Goal: Task Accomplishment & Management: Complete application form

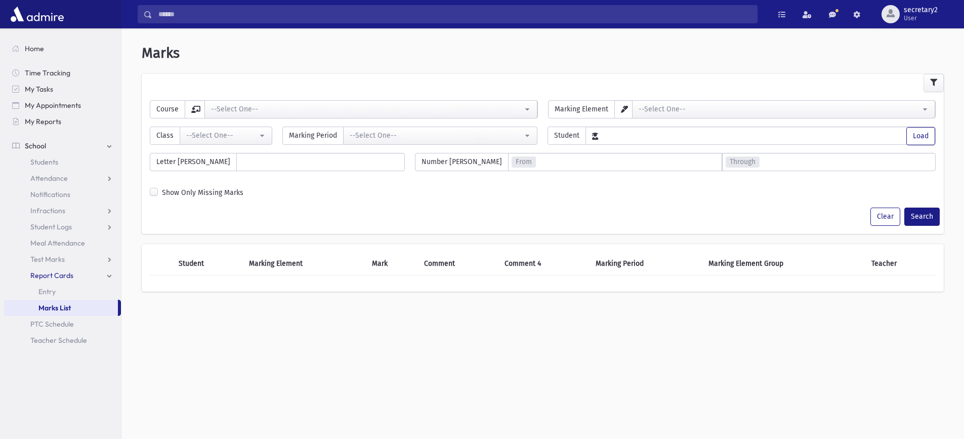
click at [52, 141] on link "School" at bounding box center [62, 146] width 117 height 16
click at [106, 145] on link "School" at bounding box center [62, 146] width 117 height 16
click at [48, 176] on span "Attendance" at bounding box center [48, 178] width 37 height 9
click at [49, 193] on span "Entry" at bounding box center [46, 194] width 17 height 9
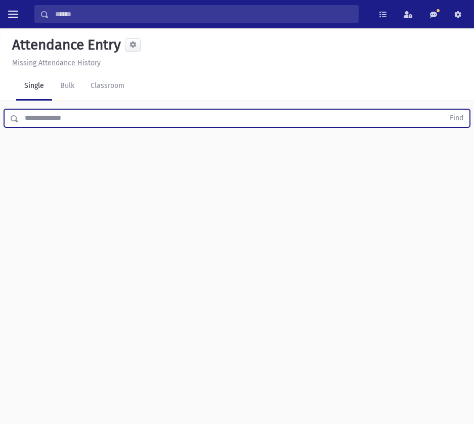
click at [89, 121] on input "text" at bounding box center [231, 118] width 425 height 18
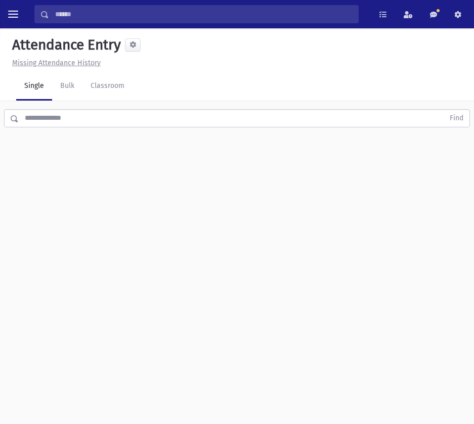
click at [266, 231] on div "Attendance Entry Missing Attendance History Single Bulk Classroom Find 0 record…" at bounding box center [237, 226] width 474 height 396
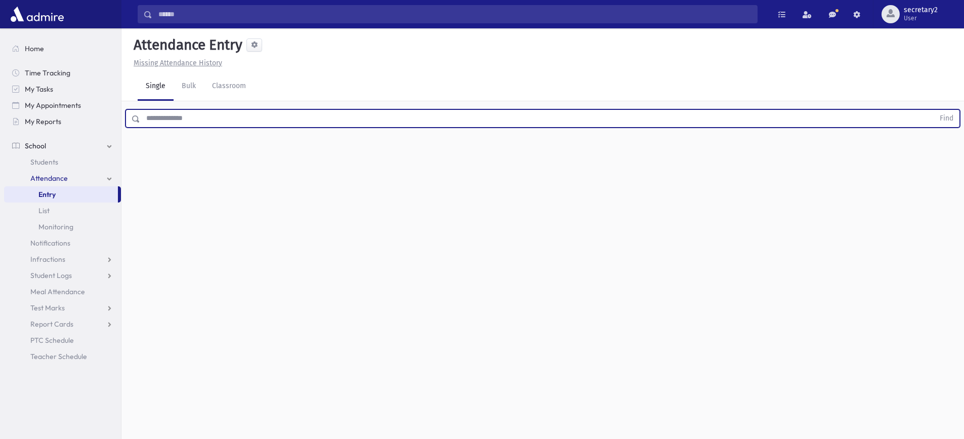
click at [277, 121] on input "text" at bounding box center [537, 118] width 794 height 18
click at [933, 110] on button "Find" at bounding box center [946, 118] width 26 height 17
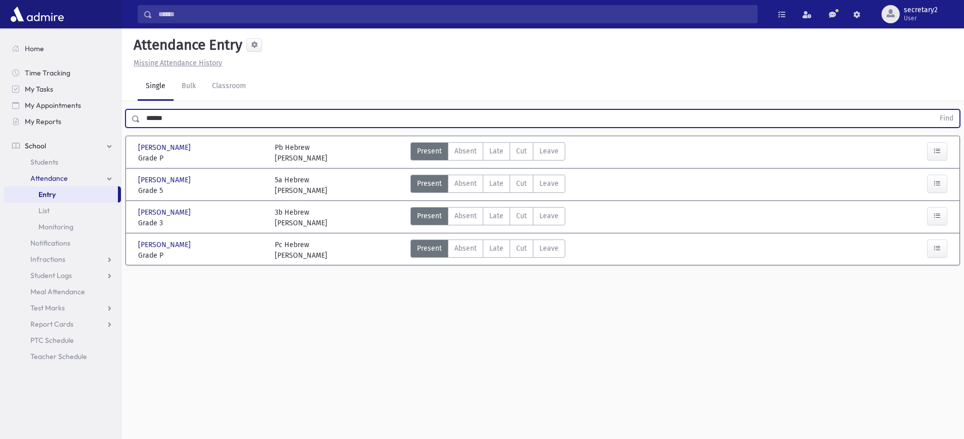
click at [194, 121] on input "******" at bounding box center [537, 118] width 794 height 18
type input "*"
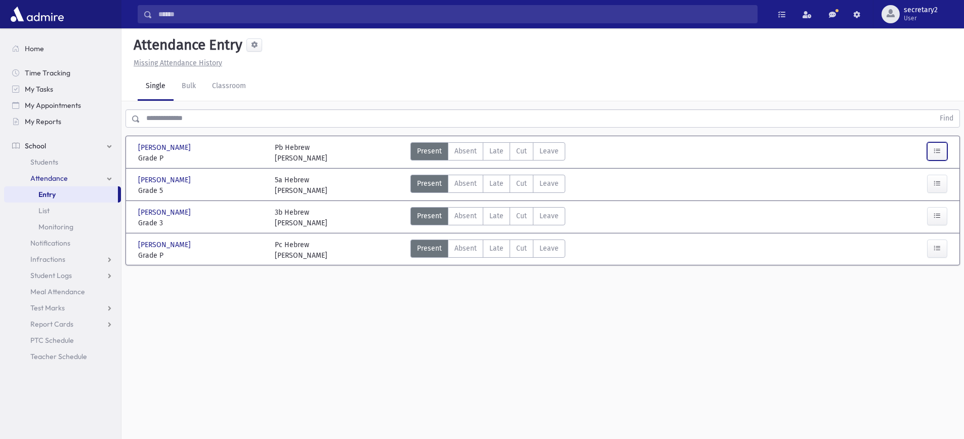
click at [934, 156] on button "button" at bounding box center [937, 151] width 20 height 18
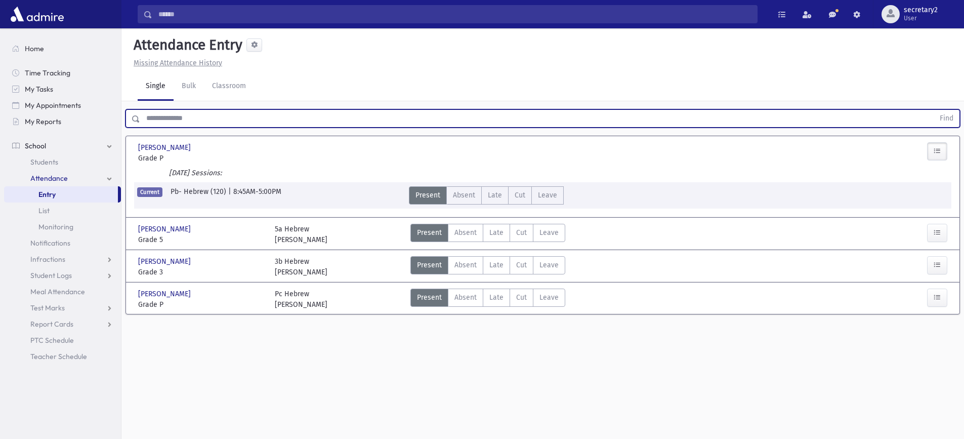
click at [195, 115] on input "text" at bounding box center [537, 118] width 794 height 18
click at [933, 110] on button "Find" at bounding box center [946, 118] width 26 height 17
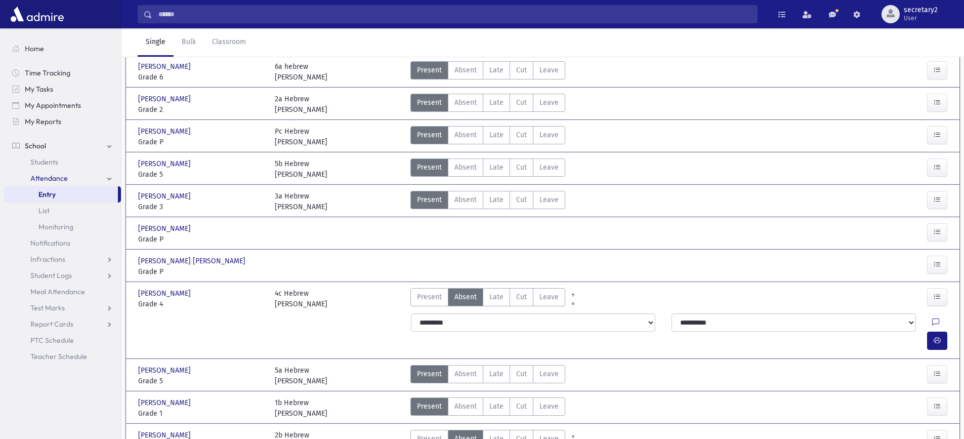
scroll to position [304, 0]
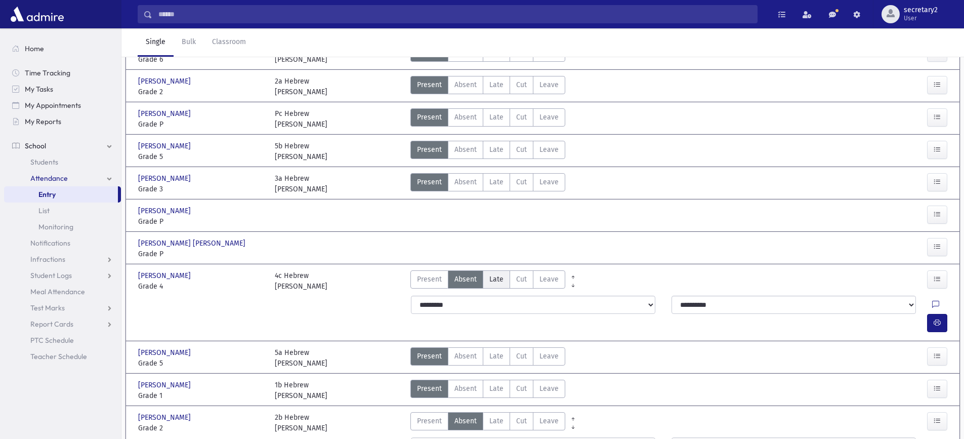
click at [504, 270] on label "Late L" at bounding box center [496, 279] width 27 height 18
click at [937, 318] on icon "button" at bounding box center [936, 322] width 7 height 9
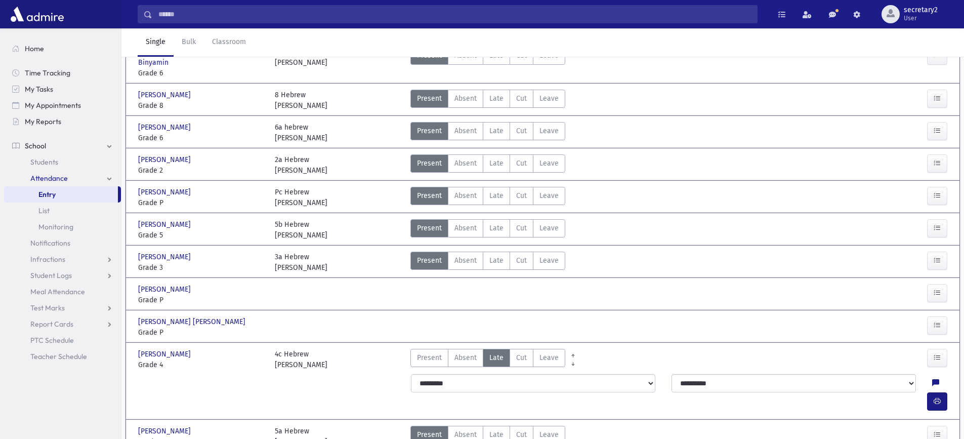
scroll to position [0, 0]
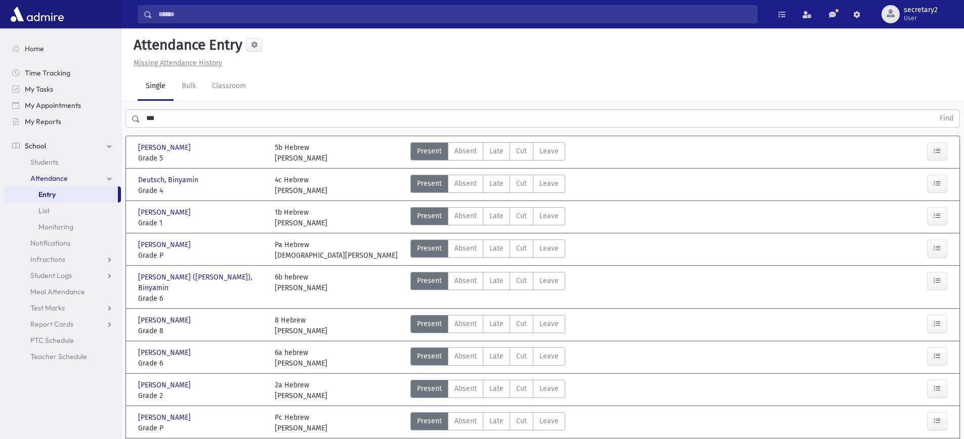
click at [183, 122] on input "***" at bounding box center [537, 118] width 794 height 18
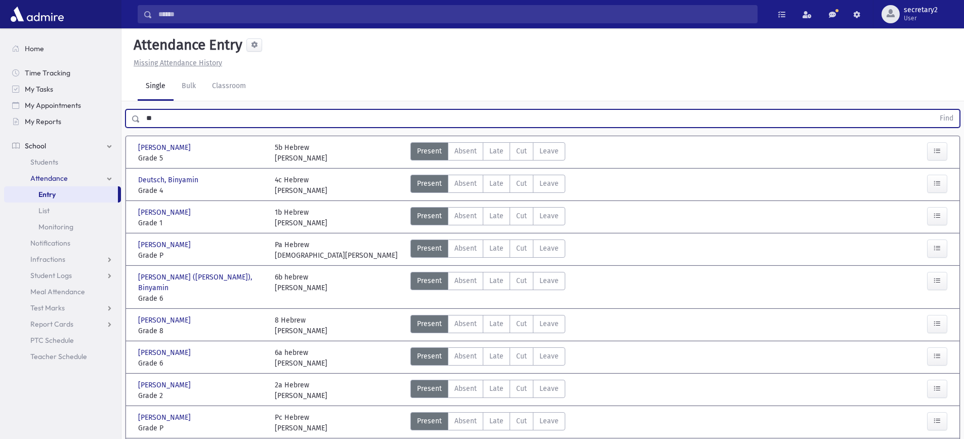
type input "*"
click at [933, 110] on button "Find" at bounding box center [946, 118] width 26 height 17
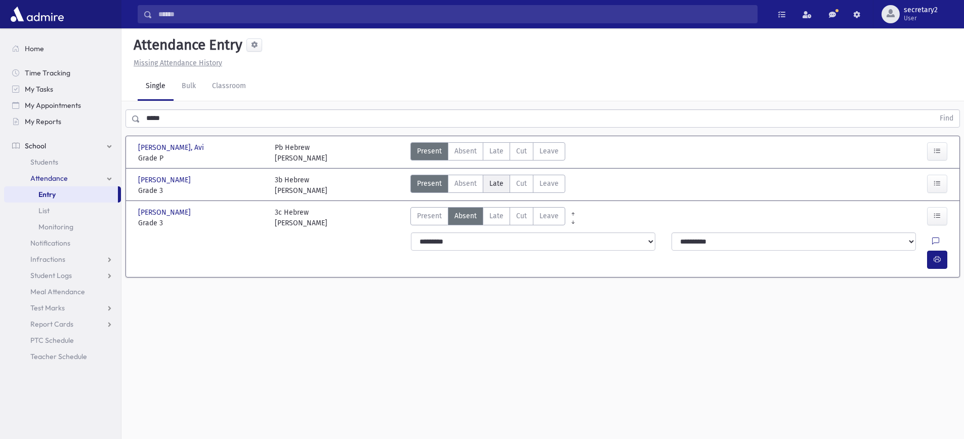
click at [496, 183] on span "Late" at bounding box center [496, 183] width 14 height 11
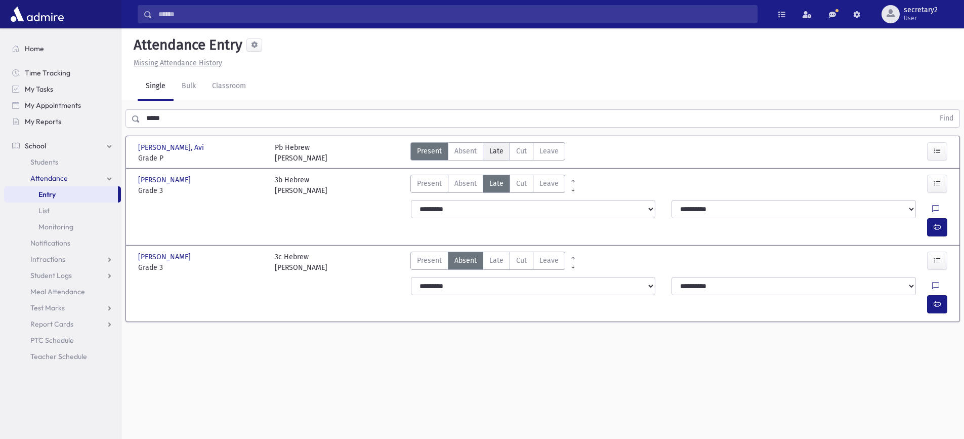
click at [493, 151] on span "Late" at bounding box center [496, 151] width 14 height 11
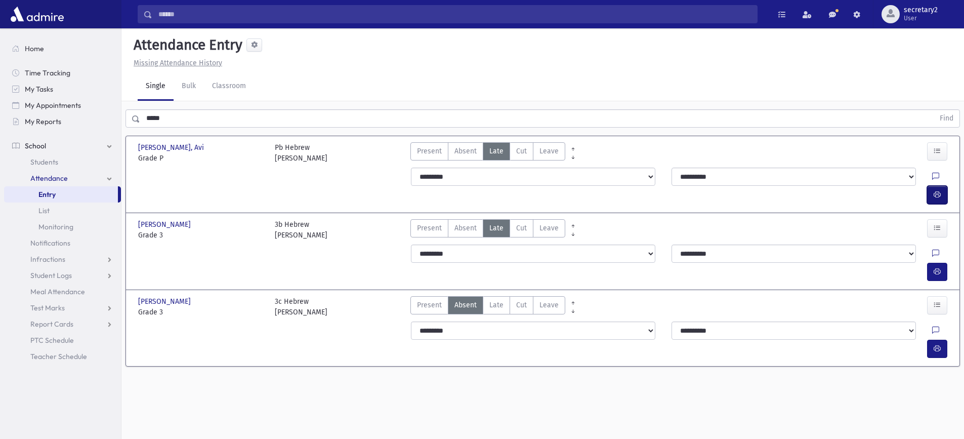
click at [938, 190] on icon "button" at bounding box center [936, 194] width 7 height 9
click at [218, 117] on input "*****" at bounding box center [537, 118] width 794 height 18
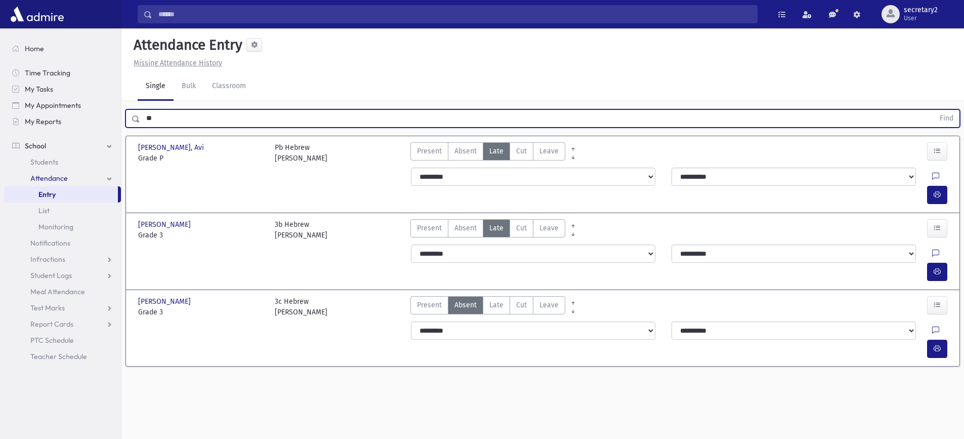
type input "*"
click at [933, 110] on button "Find" at bounding box center [946, 118] width 26 height 17
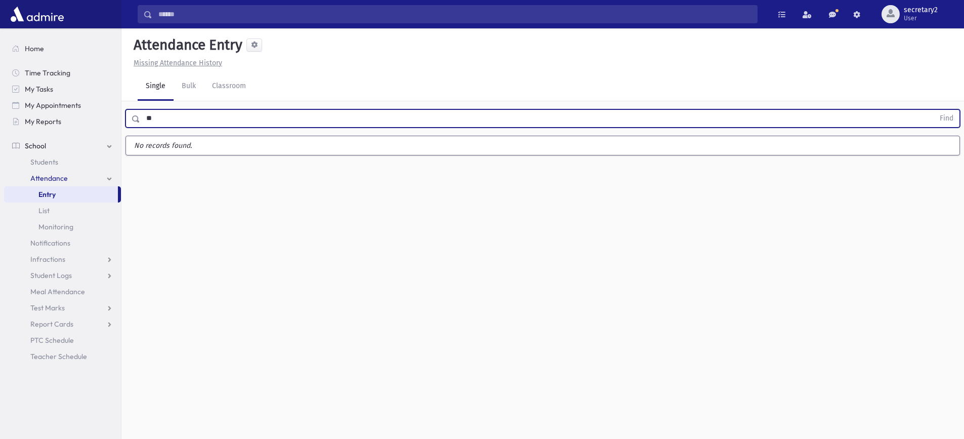
type input "*"
click at [933, 110] on button "Find" at bounding box center [946, 118] width 26 height 17
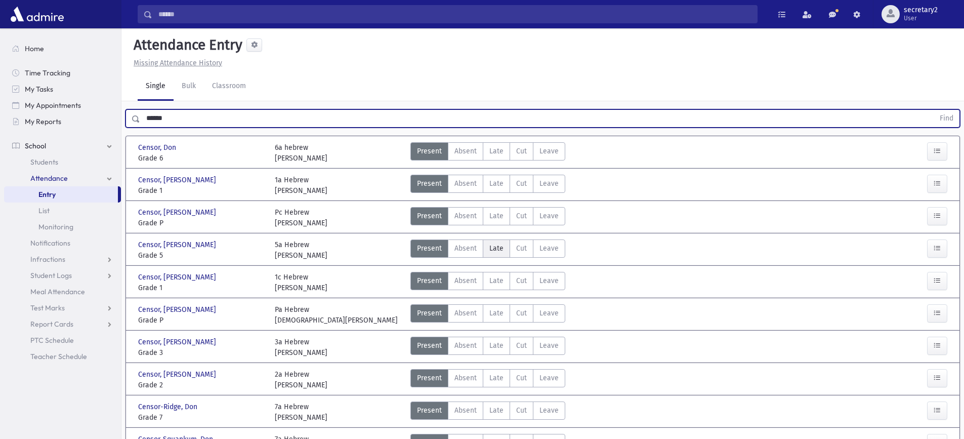
click at [491, 249] on span "Late" at bounding box center [496, 248] width 14 height 11
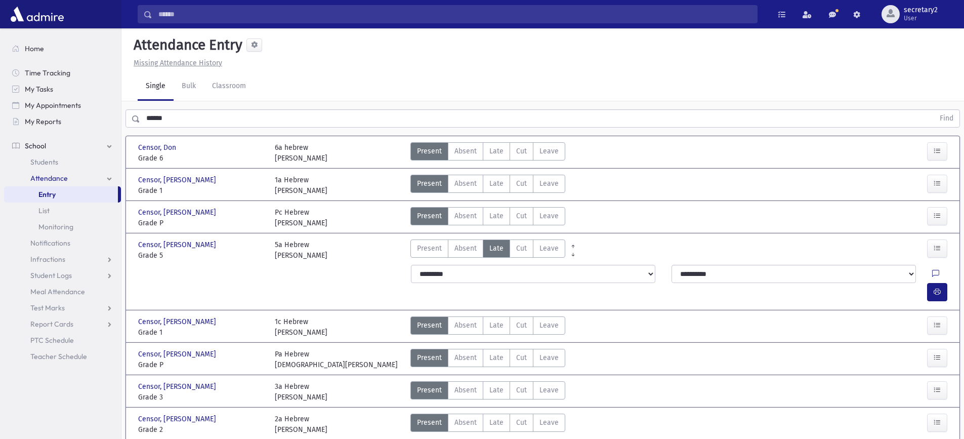
click at [181, 121] on input "******" at bounding box center [537, 118] width 794 height 18
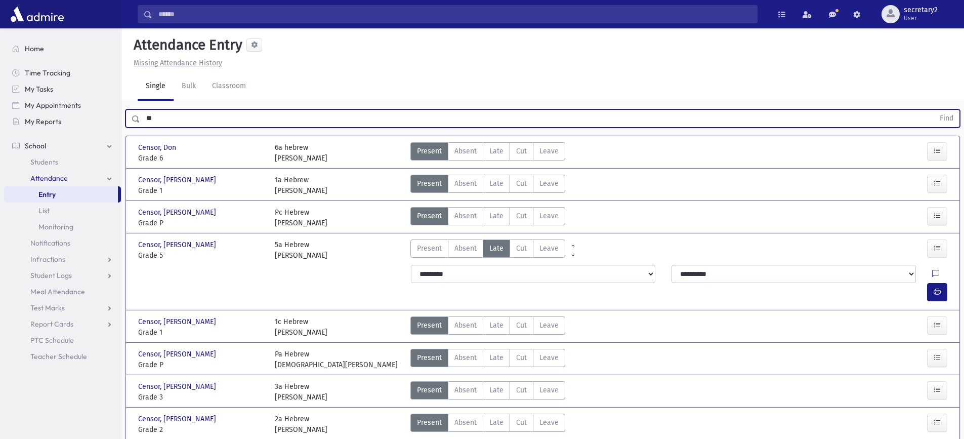
type input "*"
click at [933, 110] on button "Find" at bounding box center [946, 118] width 26 height 17
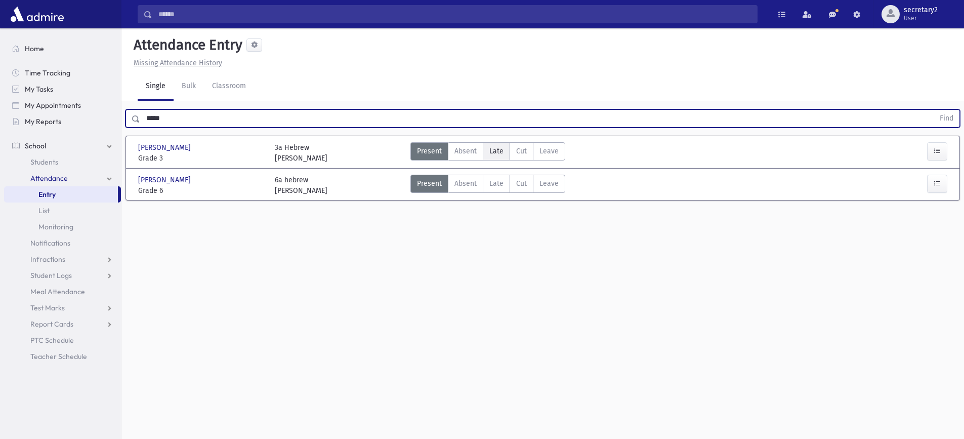
click at [499, 147] on span "Late" at bounding box center [496, 151] width 14 height 11
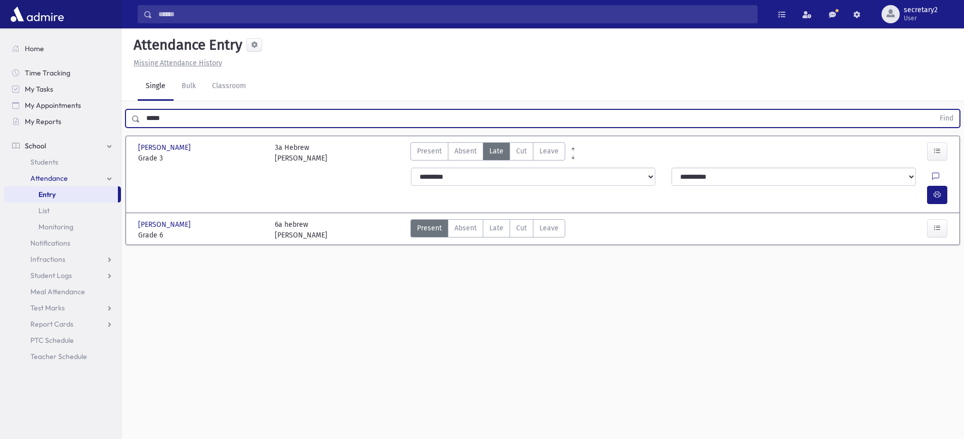
click at [207, 114] on input "*****" at bounding box center [537, 118] width 794 height 18
type input "*"
type input "****"
click at [933, 110] on button "Find" at bounding box center [946, 118] width 26 height 17
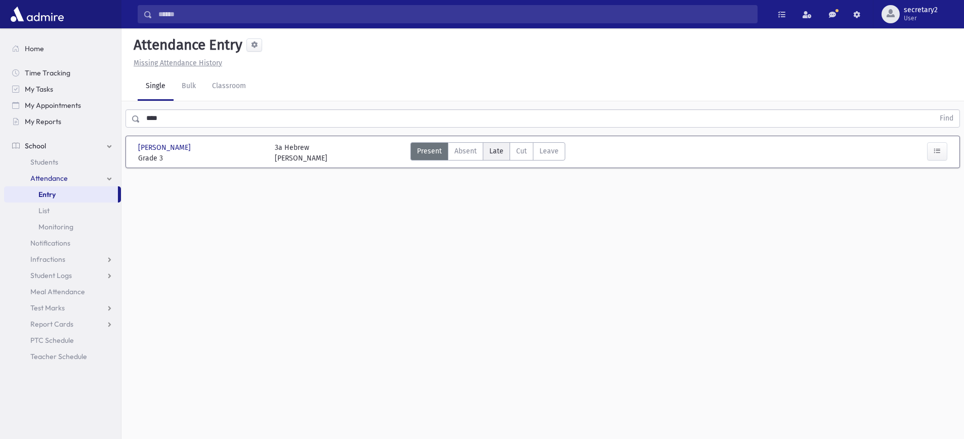
click at [497, 149] on span "Late" at bounding box center [496, 151] width 14 height 11
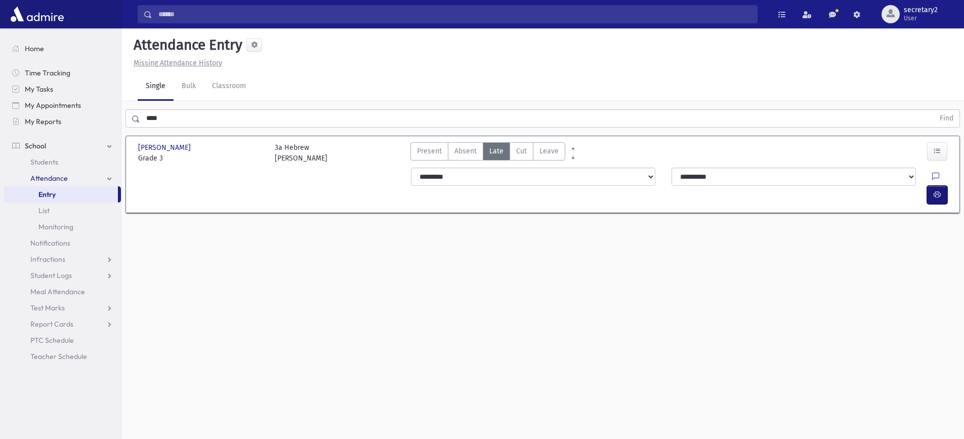
drag, startPoint x: 935, startPoint y: 177, endPoint x: 408, endPoint y: 154, distance: 527.6
click at [857, 171] on div "**********" at bounding box center [679, 185] width 544 height 36
click at [938, 190] on icon "button" at bounding box center [936, 194] width 7 height 9
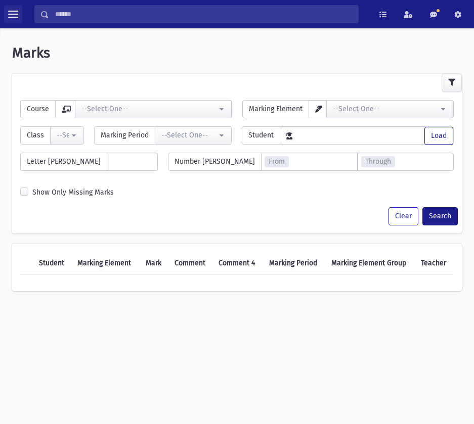
click at [16, 15] on span "toggle menu" at bounding box center [13, 14] width 10 height 10
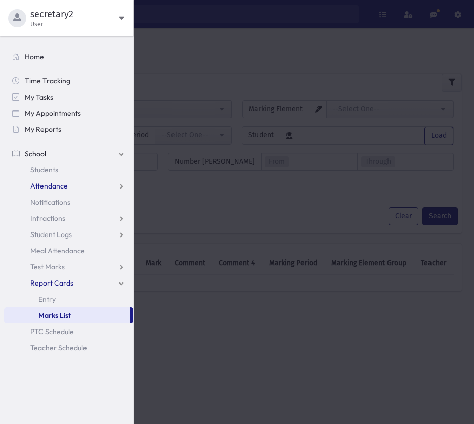
click at [57, 185] on span "Attendance" at bounding box center [48, 186] width 37 height 9
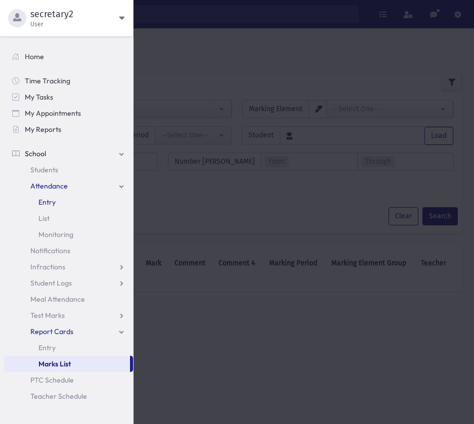
click at [52, 199] on span "Entry" at bounding box center [46, 202] width 17 height 9
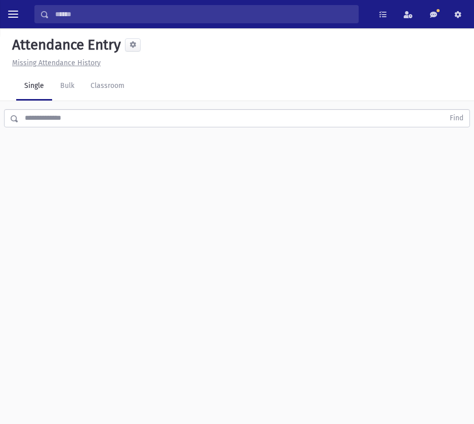
click at [89, 117] on input "text" at bounding box center [231, 118] width 425 height 18
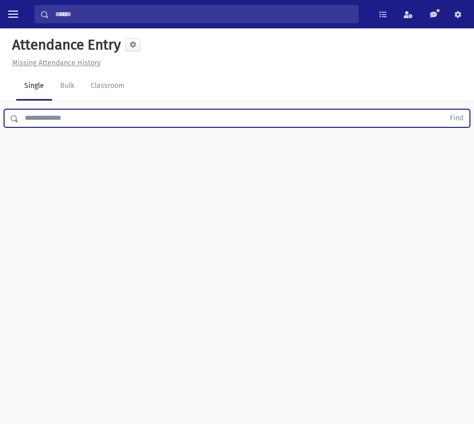
type input "*"
click at [444, 110] on button "Find" at bounding box center [457, 118] width 26 height 17
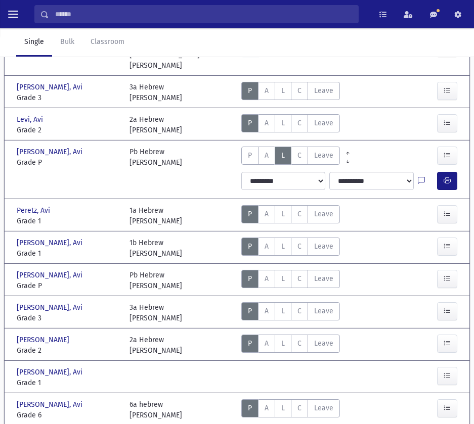
scroll to position [354, 0]
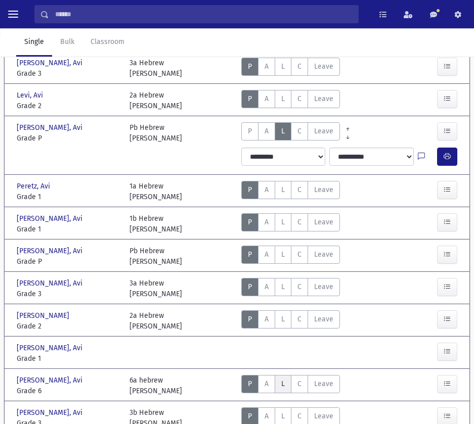
click at [286, 375] on label "Late L" at bounding box center [283, 384] width 17 height 18
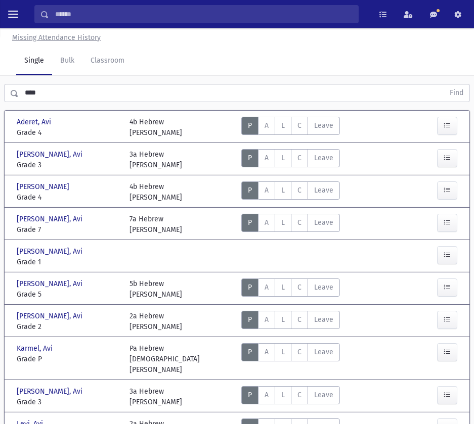
scroll to position [0, 0]
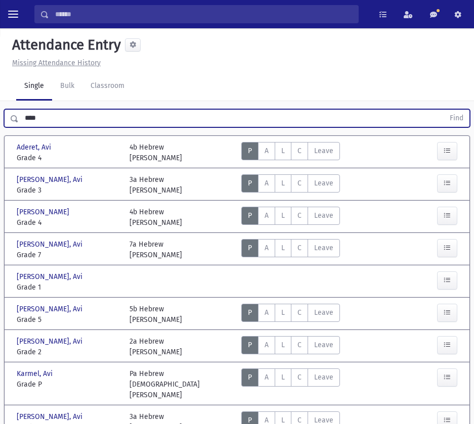
click at [63, 121] on input "***" at bounding box center [231, 118] width 425 height 18
type input "*"
click at [444, 110] on button "Find" at bounding box center [457, 118] width 26 height 17
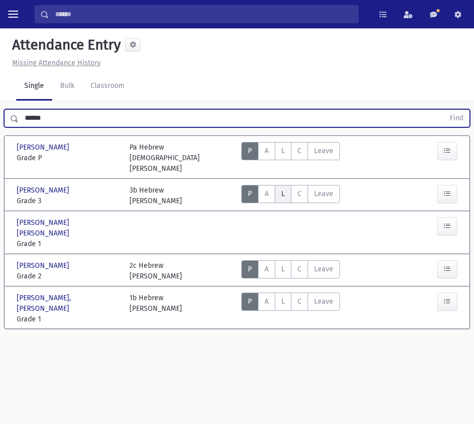
click at [284, 190] on span "L" at bounding box center [283, 194] width 4 height 9
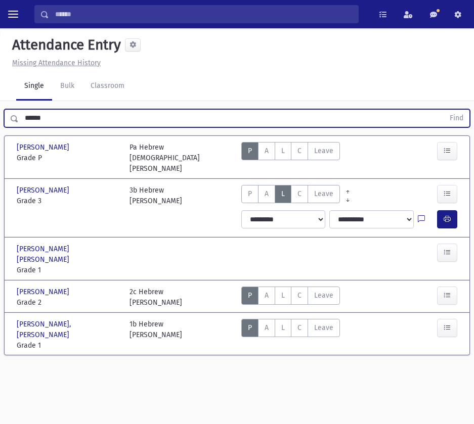
click at [99, 114] on input "******" at bounding box center [231, 118] width 425 height 18
type input "*"
click at [444, 110] on button "Find" at bounding box center [457, 118] width 26 height 17
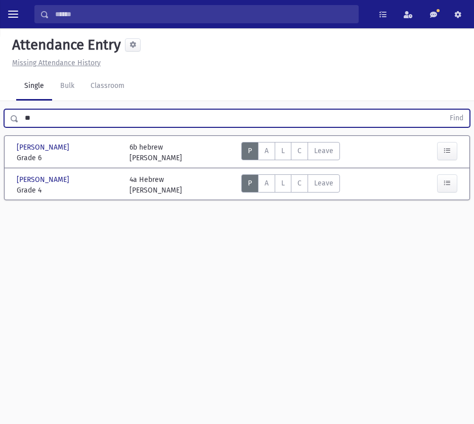
type input "*"
click at [444, 110] on button "Find" at bounding box center [457, 118] width 26 height 17
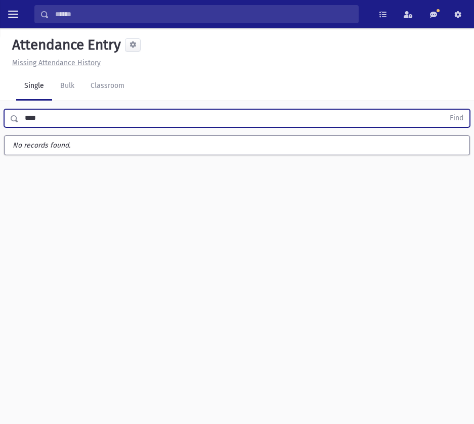
click at [444, 110] on button "Find" at bounding box center [457, 118] width 26 height 17
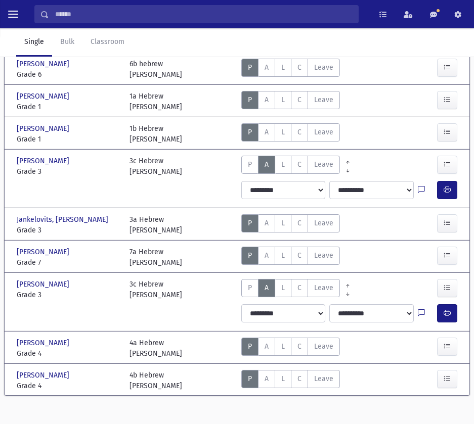
scroll to position [124, 0]
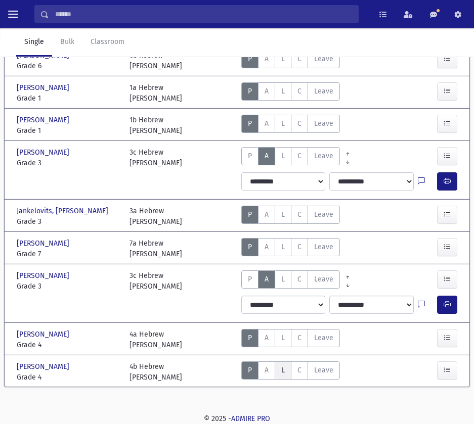
click at [284, 367] on span "L" at bounding box center [283, 370] width 4 height 9
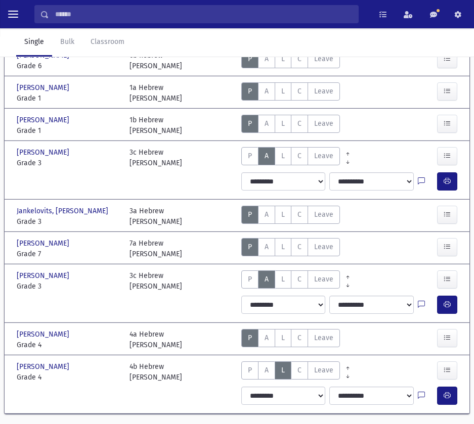
scroll to position [0, 0]
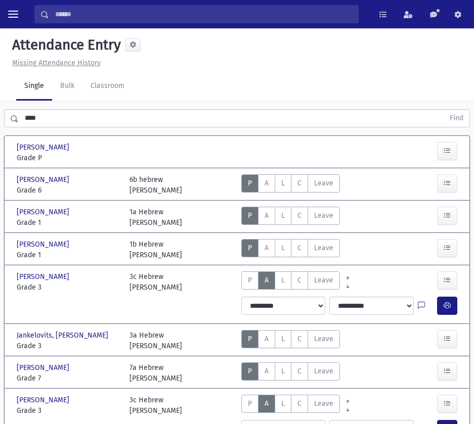
click at [48, 116] on input "****" at bounding box center [231, 118] width 425 height 18
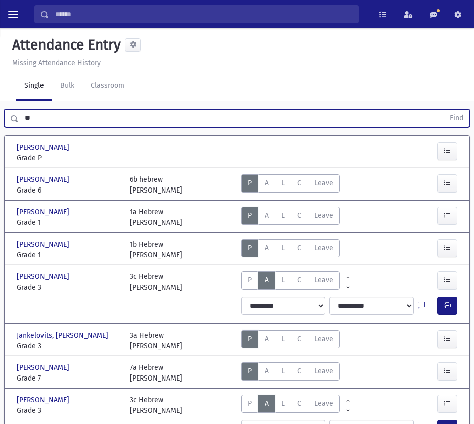
type input "*"
click at [444, 110] on button "Find" at bounding box center [457, 118] width 26 height 17
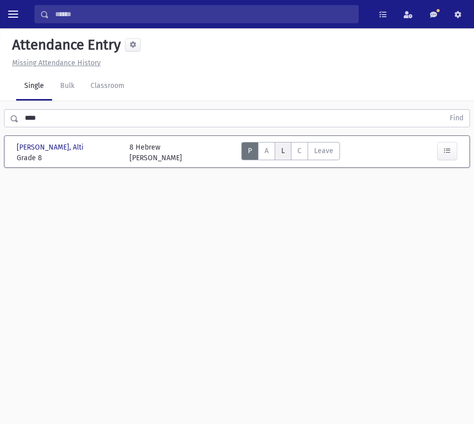
click at [284, 154] on span "L" at bounding box center [283, 151] width 4 height 9
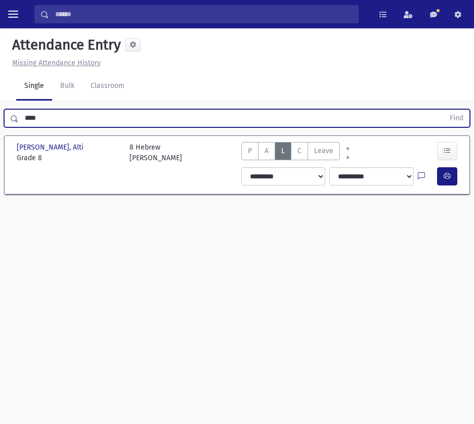
click at [135, 117] on input "****" at bounding box center [231, 118] width 425 height 18
click at [444, 110] on button "Find" at bounding box center [457, 118] width 26 height 17
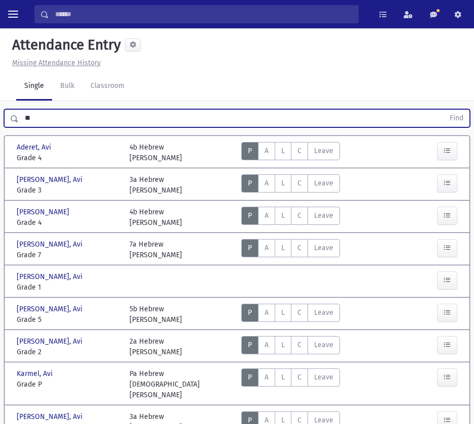
type input "*"
click at [444, 110] on button "Find" at bounding box center [457, 118] width 26 height 17
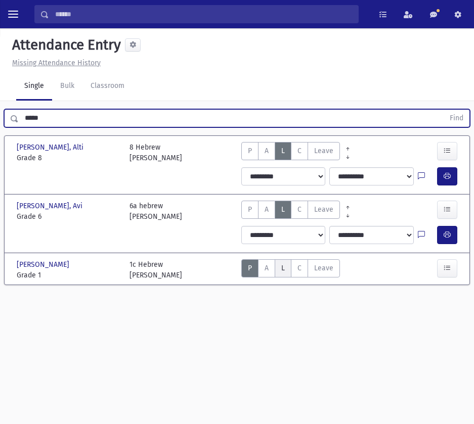
click at [288, 272] on label "Late L" at bounding box center [283, 269] width 17 height 18
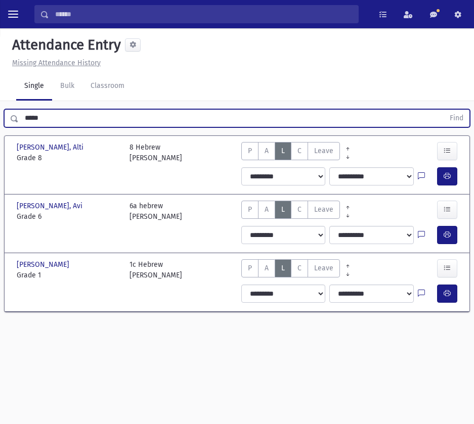
click at [109, 110] on input "*****" at bounding box center [231, 118] width 425 height 18
type input "*"
click at [444, 110] on button "Find" at bounding box center [457, 118] width 26 height 17
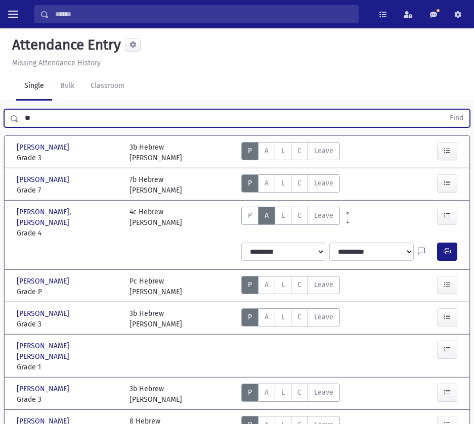
type input "*"
click at [444, 110] on button "Find" at bounding box center [457, 118] width 26 height 17
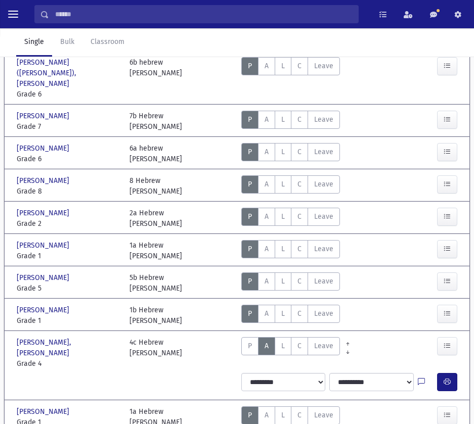
scroll to position [163, 0]
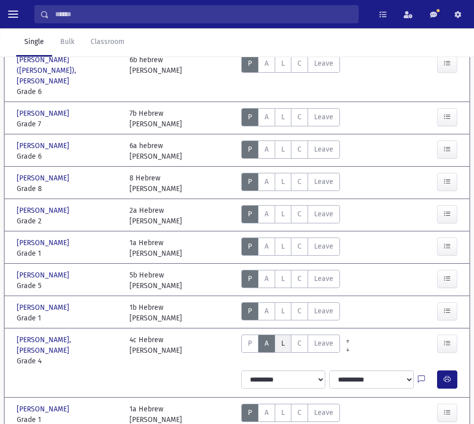
click at [287, 335] on label "Late L" at bounding box center [283, 344] width 17 height 18
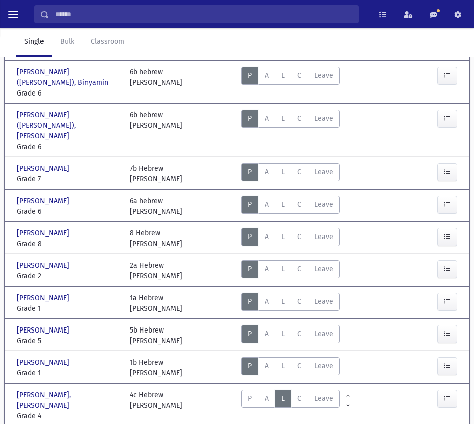
scroll to position [0, 0]
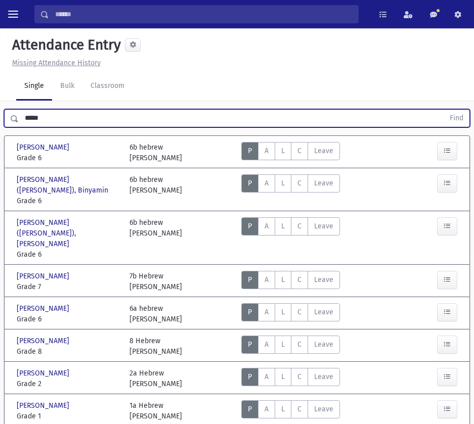
click at [107, 112] on input "*****" at bounding box center [231, 118] width 425 height 18
type input "*"
click at [444, 110] on button "Find" at bounding box center [457, 118] width 26 height 17
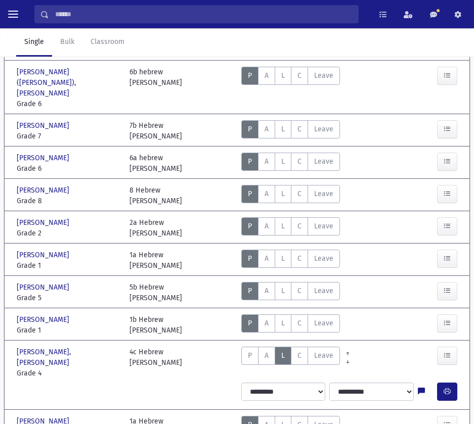
scroll to position [163, 0]
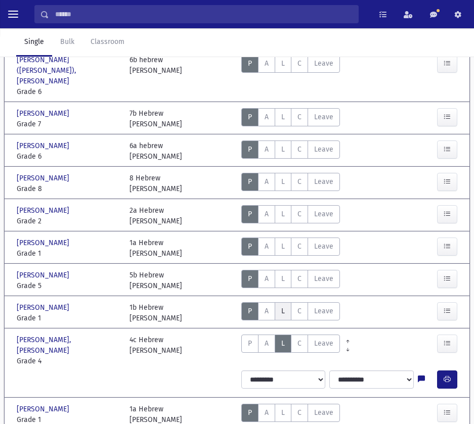
click at [283, 302] on label "Late L" at bounding box center [283, 311] width 17 height 18
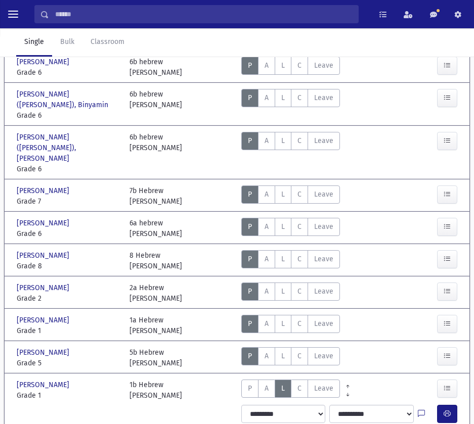
scroll to position [0, 0]
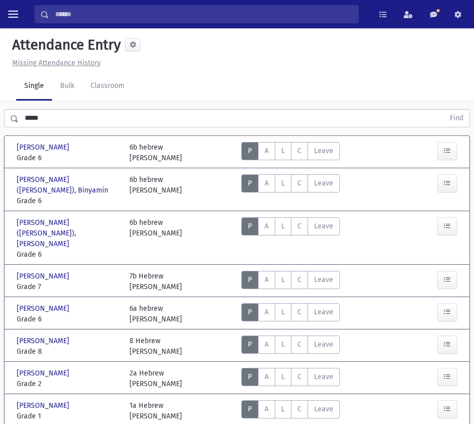
click at [70, 123] on input "*****" at bounding box center [231, 118] width 425 height 18
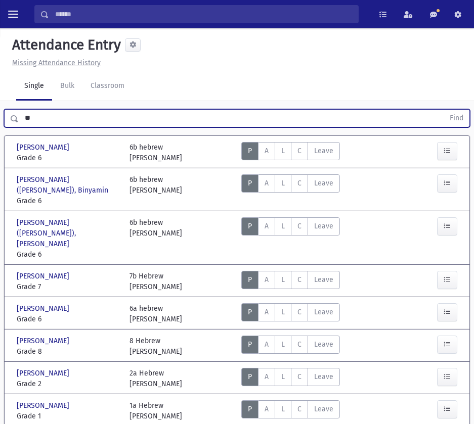
type input "*"
click at [444, 110] on button "Find" at bounding box center [457, 118] width 26 height 17
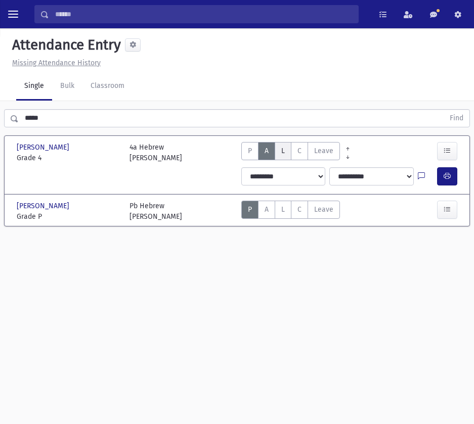
click at [280, 145] on label "Late L" at bounding box center [283, 151] width 17 height 18
click at [81, 116] on input "*****" at bounding box center [231, 118] width 425 height 18
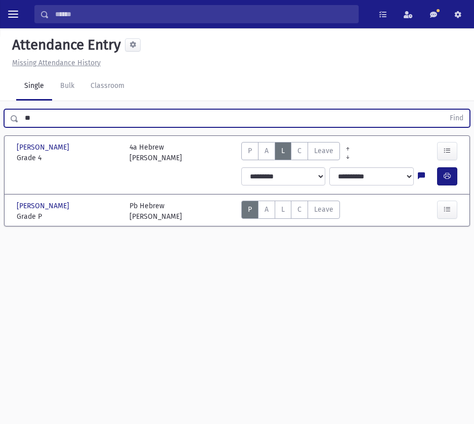
type input "*"
click at [444, 110] on button "Find" at bounding box center [457, 118] width 26 height 17
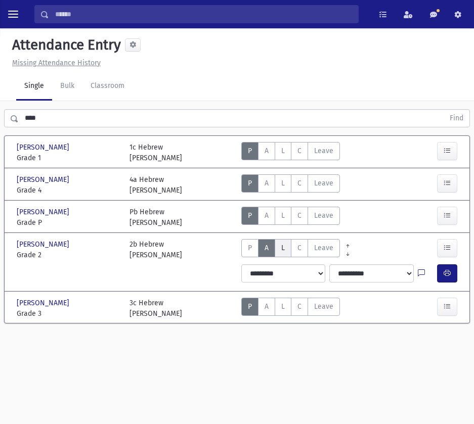
click at [287, 248] on label "Late L" at bounding box center [283, 248] width 17 height 18
click at [48, 120] on input "****" at bounding box center [231, 118] width 425 height 18
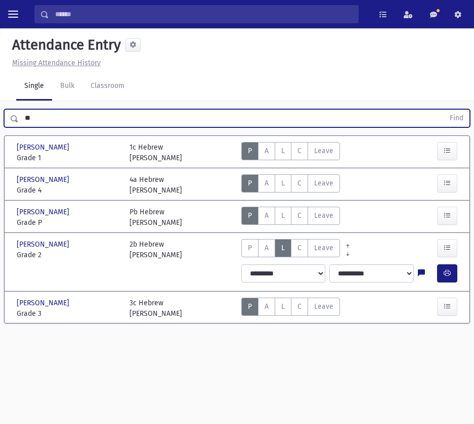
type input "*"
click at [444, 110] on button "Find" at bounding box center [457, 118] width 26 height 17
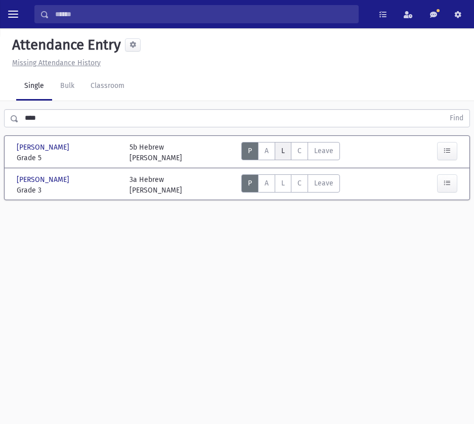
drag, startPoint x: 278, startPoint y: 158, endPoint x: 280, endPoint y: 171, distance: 13.3
click at [279, 159] on label "Late L" at bounding box center [283, 151] width 17 height 18
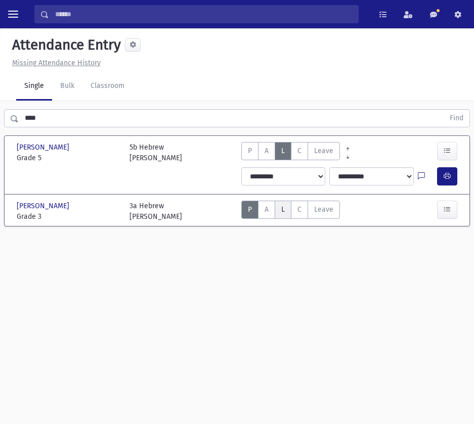
click at [285, 207] on label "Late L" at bounding box center [283, 210] width 17 height 18
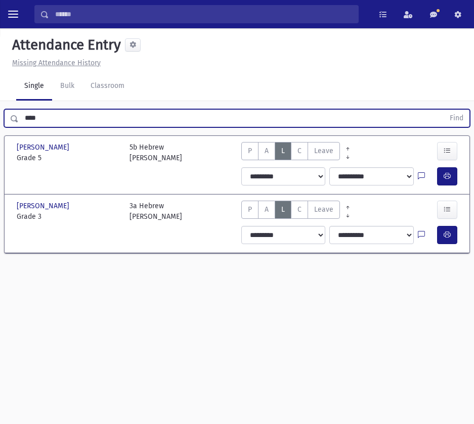
click at [82, 118] on input "****" at bounding box center [231, 118] width 425 height 18
type input "*"
click at [444, 110] on button "Find" at bounding box center [457, 118] width 26 height 17
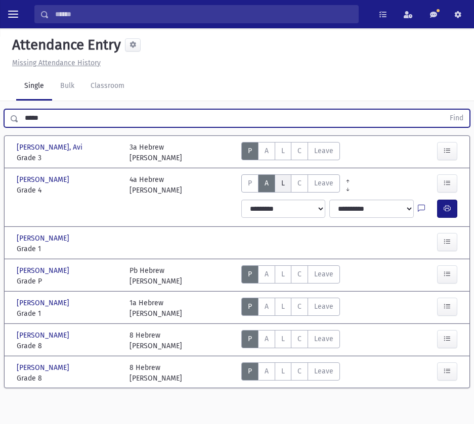
click at [281, 185] on span "L" at bounding box center [283, 183] width 4 height 9
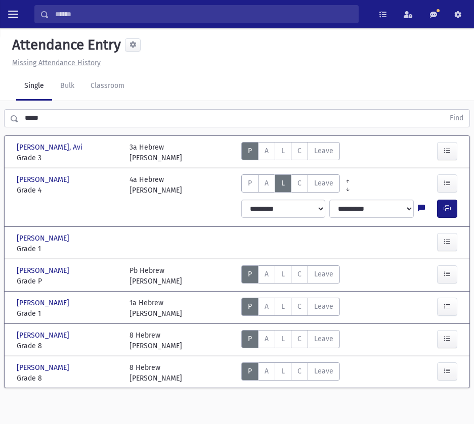
click at [95, 124] on input "*****" at bounding box center [231, 118] width 425 height 18
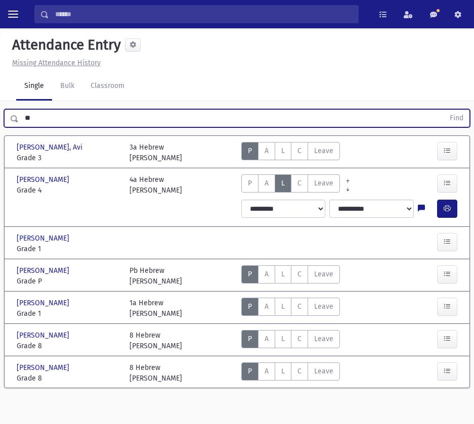
type input "*"
click at [444, 110] on button "Find" at bounding box center [457, 118] width 26 height 17
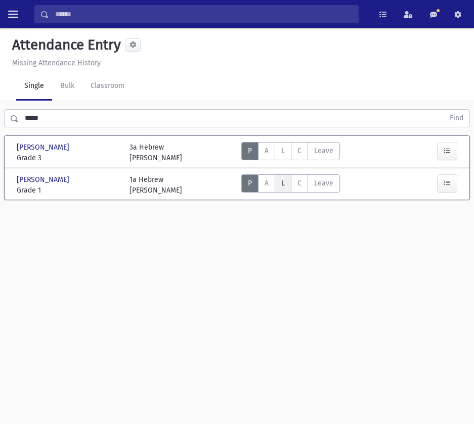
drag, startPoint x: 281, startPoint y: 145, endPoint x: 274, endPoint y: 186, distance: 41.1
click at [280, 155] on label "Late L" at bounding box center [283, 151] width 17 height 18
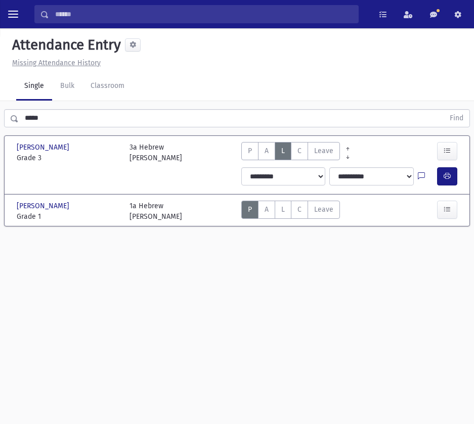
click at [277, 186] on div "**********" at bounding box center [352, 176] width 230 height 26
click at [277, 211] on label "Late L" at bounding box center [283, 210] width 17 height 18
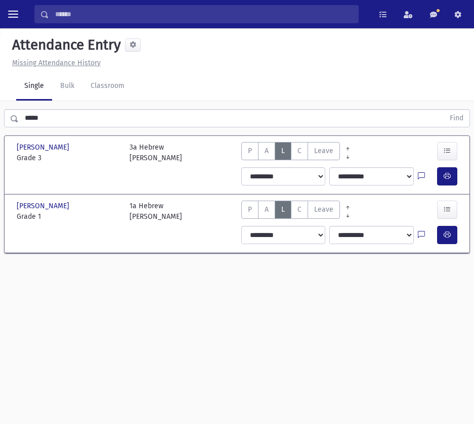
click at [111, 119] on input "*****" at bounding box center [231, 118] width 425 height 18
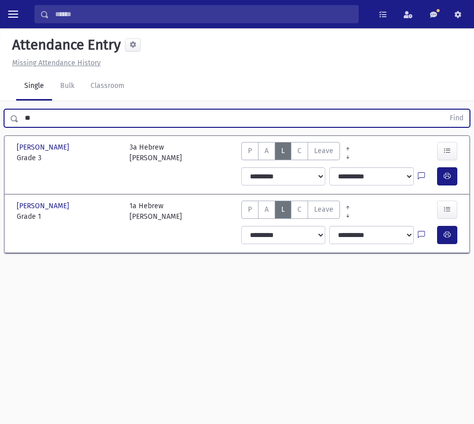
type input "*"
click at [444, 110] on button "Find" at bounding box center [457, 118] width 26 height 17
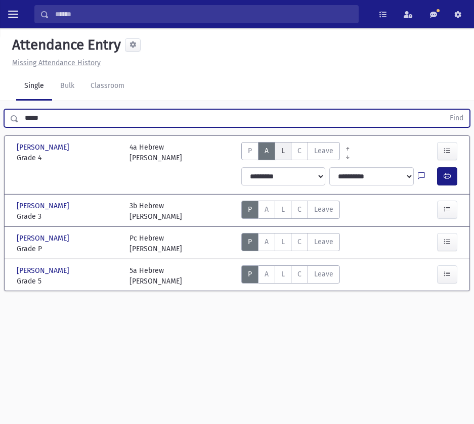
click at [284, 155] on label "Late L" at bounding box center [283, 151] width 17 height 18
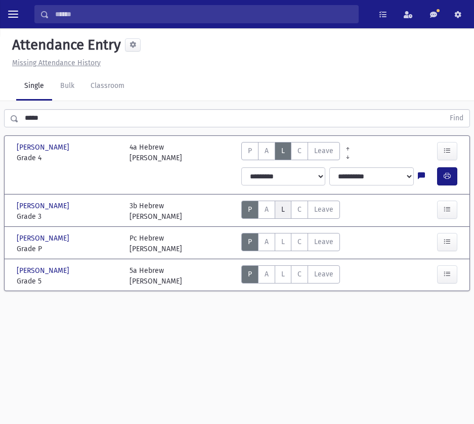
click at [286, 210] on label "Late L" at bounding box center [283, 210] width 17 height 18
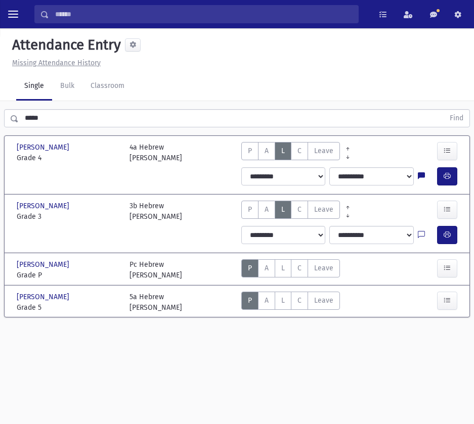
click at [56, 109] on input "*****" at bounding box center [231, 118] width 425 height 18
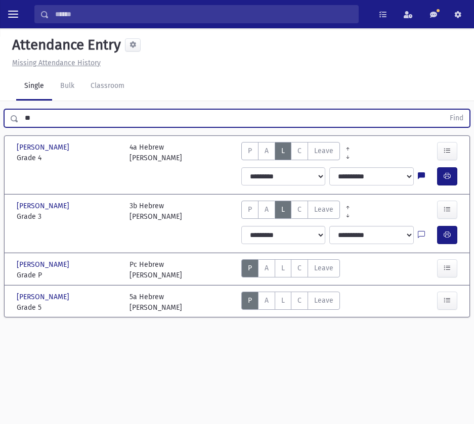
type input "*"
click at [79, 123] on input "text" at bounding box center [231, 118] width 425 height 18
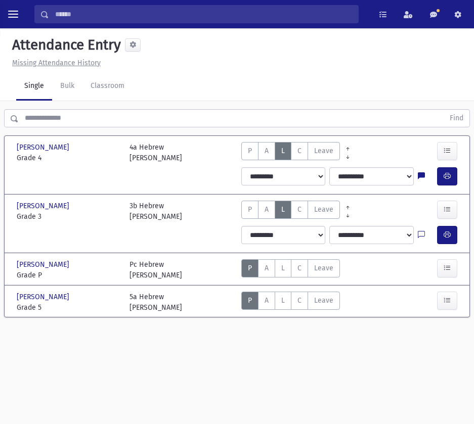
drag, startPoint x: 59, startPoint y: 364, endPoint x: 69, endPoint y: 353, distance: 15.0
click at [59, 363] on div "Attendance Entry Missing Attendance History Single Bulk Classroom Find Hertz, A…" at bounding box center [237, 226] width 474 height 396
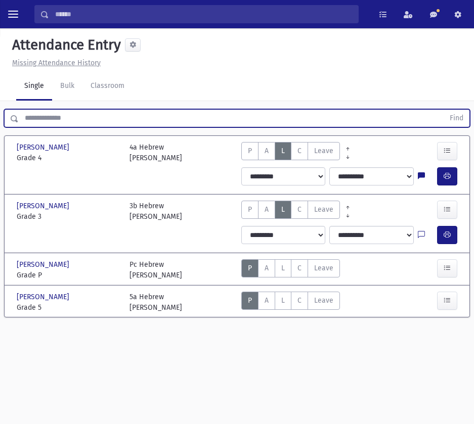
click at [49, 122] on input "text" at bounding box center [231, 118] width 425 height 18
click at [105, 124] on input "text" at bounding box center [231, 118] width 425 height 18
click at [444, 110] on button "Find" at bounding box center [457, 118] width 26 height 17
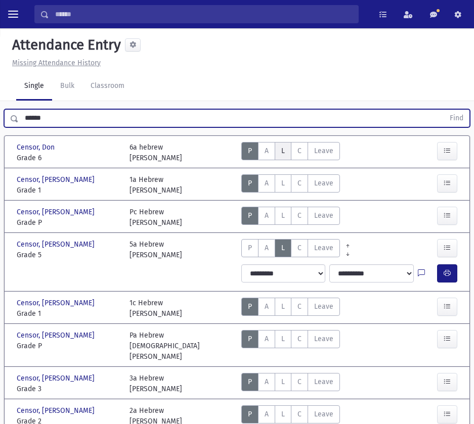
click at [279, 152] on label "Late L" at bounding box center [283, 151] width 17 height 18
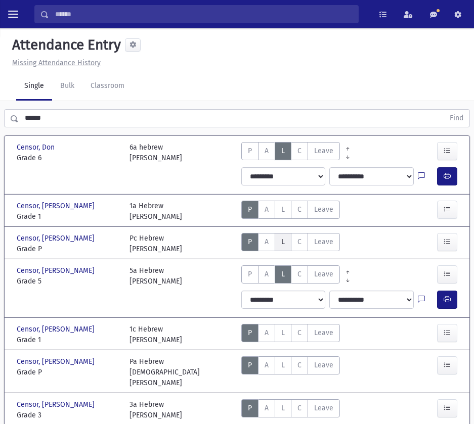
click at [281, 244] on span "L" at bounding box center [283, 242] width 4 height 9
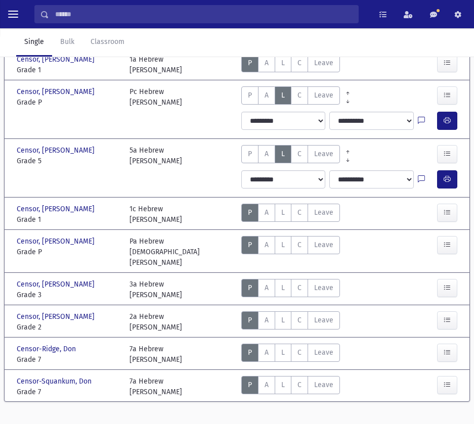
scroll to position [151, 0]
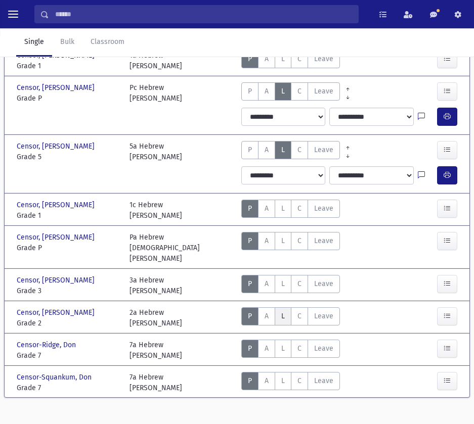
click at [288, 309] on label "Late L" at bounding box center [283, 317] width 17 height 18
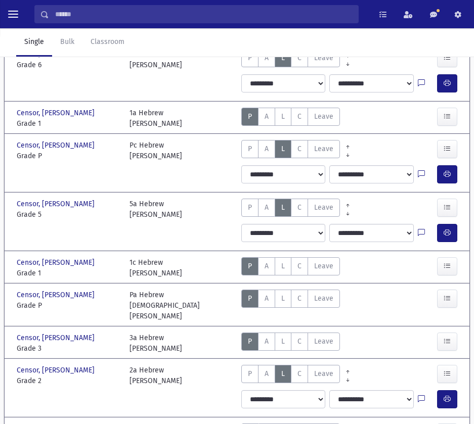
scroll to position [0, 0]
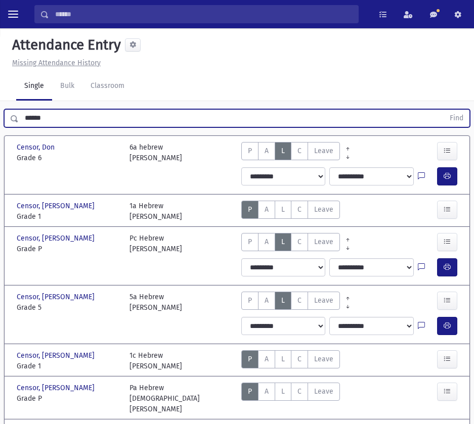
click at [65, 117] on input "******" at bounding box center [231, 118] width 425 height 18
type input "*"
click at [444, 110] on button "Find" at bounding box center [457, 118] width 26 height 17
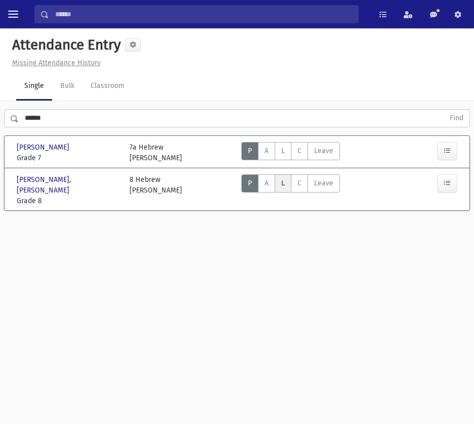
click at [282, 182] on span "L" at bounding box center [283, 183] width 4 height 9
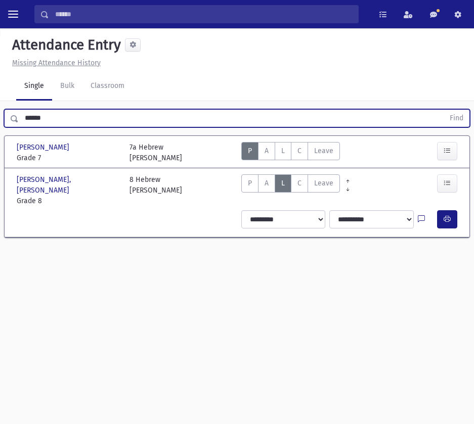
click at [51, 113] on input "******" at bounding box center [231, 118] width 425 height 18
type input "*"
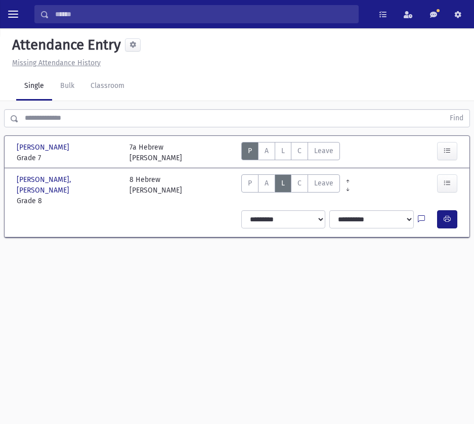
click at [231, 263] on div "Attendance Entry Missing Attendance History Single Bulk Classroom Find Berdah, …" at bounding box center [237, 226] width 474 height 396
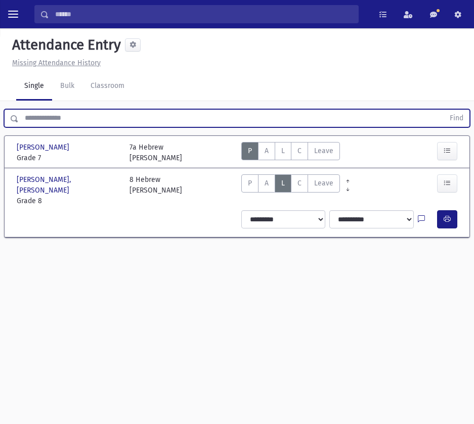
click at [97, 111] on input "text" at bounding box center [231, 118] width 425 height 18
type input "*"
click at [444, 110] on button "Find" at bounding box center [457, 118] width 26 height 17
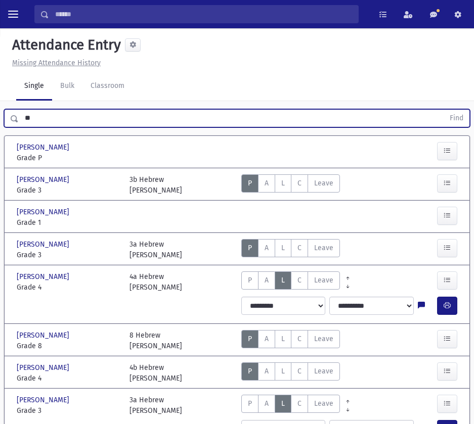
type input "*"
click at [444, 110] on button "Find" at bounding box center [457, 118] width 26 height 17
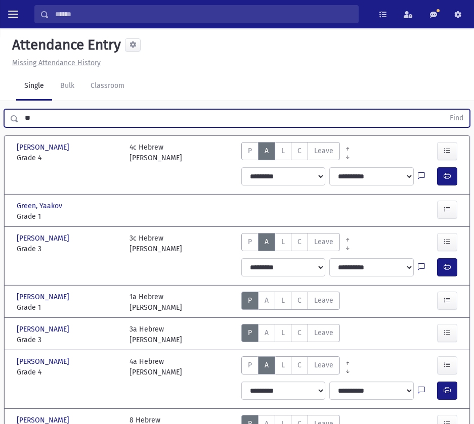
type input "*"
click at [444, 110] on button "Find" at bounding box center [457, 118] width 26 height 17
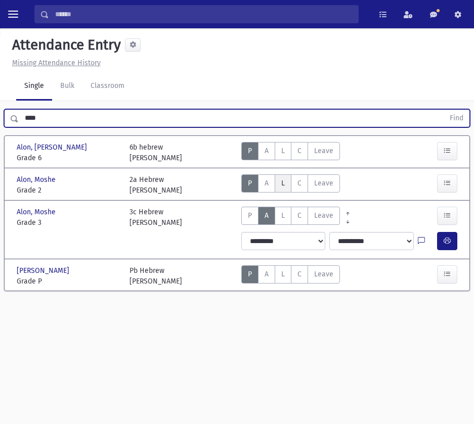
click at [281, 179] on span "L" at bounding box center [283, 183] width 4 height 9
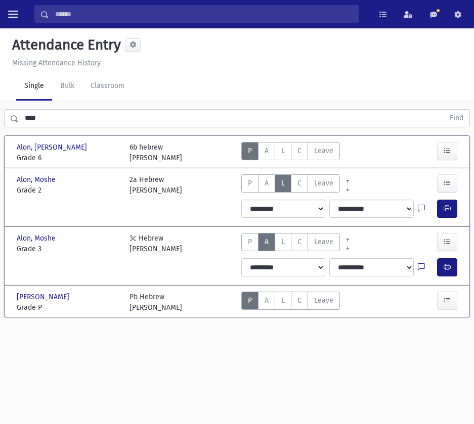
click at [79, 119] on input "****" at bounding box center [231, 118] width 425 height 18
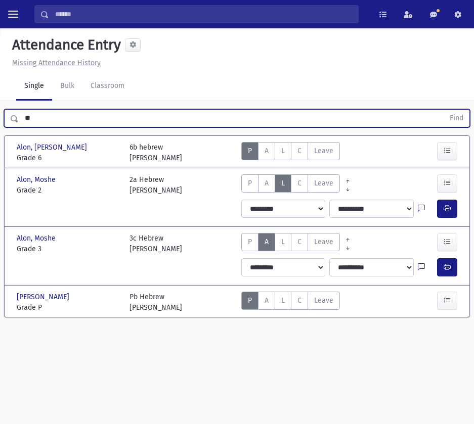
type input "*"
click at [79, 127] on input "text" at bounding box center [231, 118] width 425 height 18
click at [444, 110] on button "Find" at bounding box center [457, 118] width 26 height 17
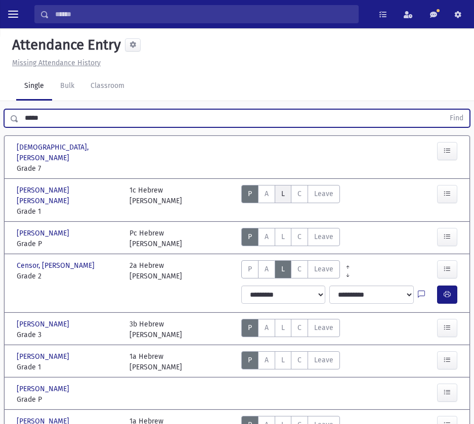
click at [282, 190] on span "L" at bounding box center [283, 194] width 4 height 9
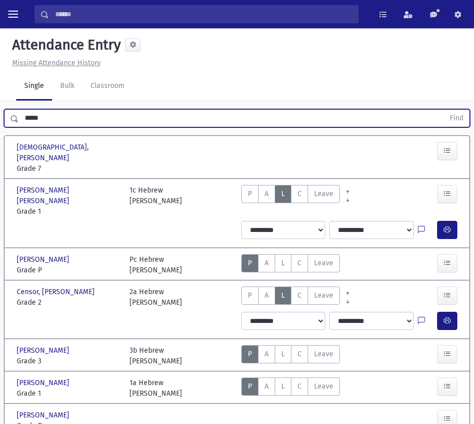
click at [63, 120] on input "*****" at bounding box center [231, 118] width 425 height 18
type input "*"
click at [444, 110] on button "Find" at bounding box center [457, 118] width 26 height 17
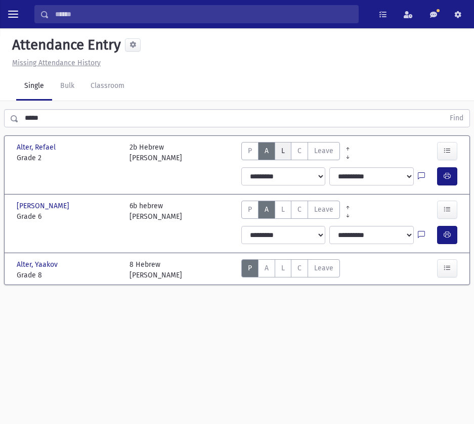
click at [284, 150] on span "L" at bounding box center [283, 151] width 4 height 9
click at [277, 204] on label "Late L" at bounding box center [283, 210] width 17 height 18
click at [283, 267] on span "L" at bounding box center [283, 268] width 4 height 9
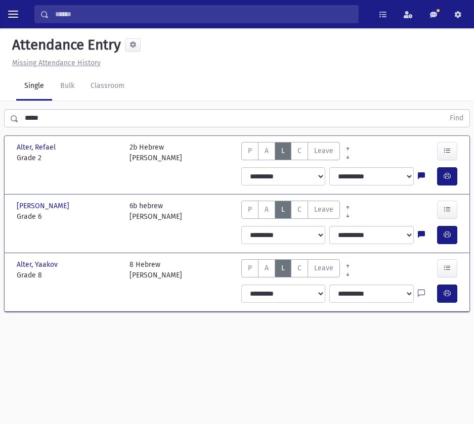
click at [65, 118] on input "*****" at bounding box center [231, 118] width 425 height 18
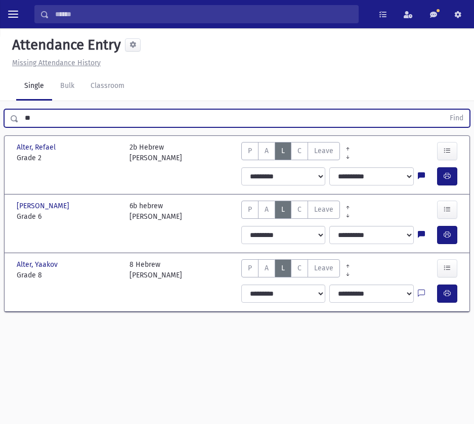
type input "*"
drag, startPoint x: 95, startPoint y: 100, endPoint x: 236, endPoint y: 78, distance: 142.8
click at [237, 78] on div "Single Bulk Classroom" at bounding box center [245, 86] width 458 height 28
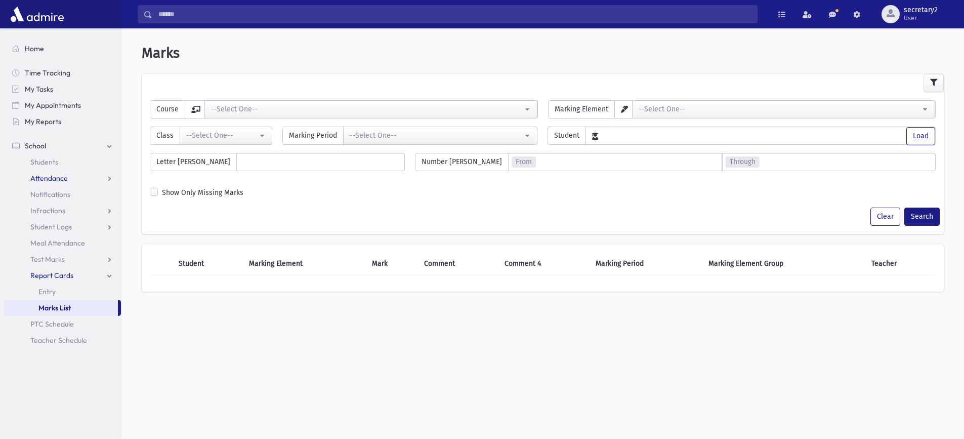
click at [51, 180] on span "Attendance" at bounding box center [48, 178] width 37 height 9
click at [52, 190] on span "Entry" at bounding box center [46, 194] width 17 height 9
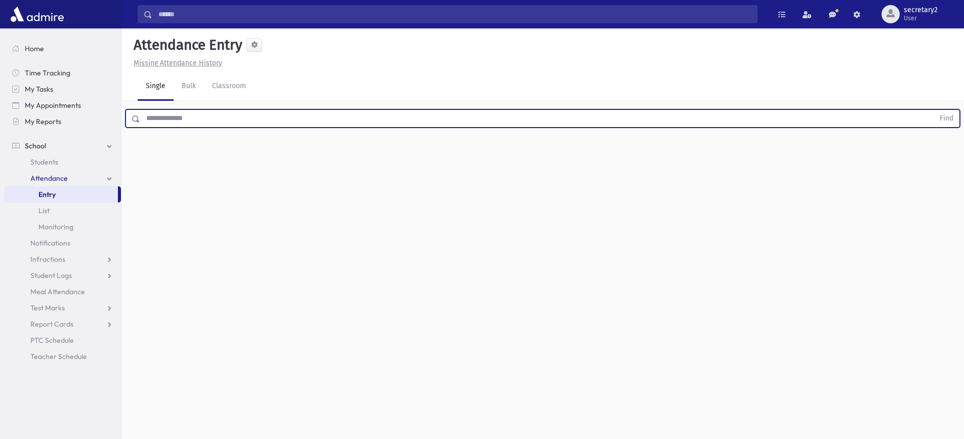
click at [179, 116] on input "text" at bounding box center [537, 118] width 794 height 18
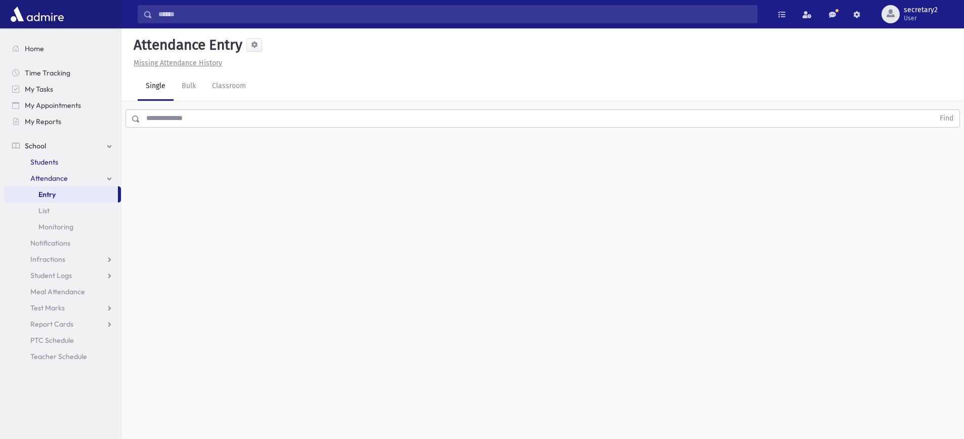
click at [51, 164] on span "Students" at bounding box center [44, 161] width 28 height 9
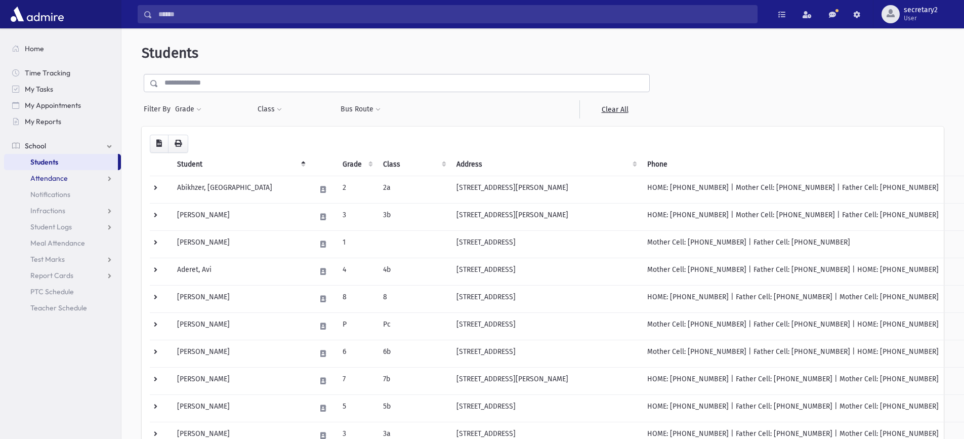
click at [44, 179] on span "Attendance" at bounding box center [48, 178] width 37 height 9
click at [47, 198] on span "Entry" at bounding box center [46, 194] width 17 height 9
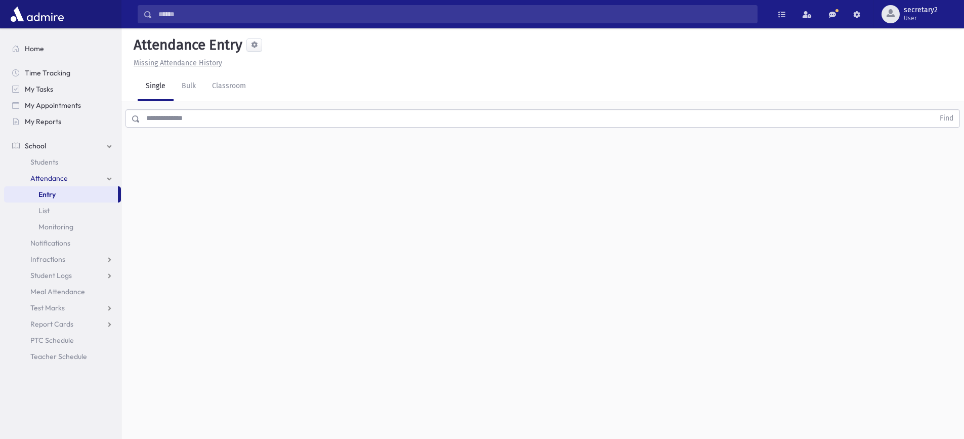
click at [212, 121] on input "text" at bounding box center [537, 118] width 794 height 18
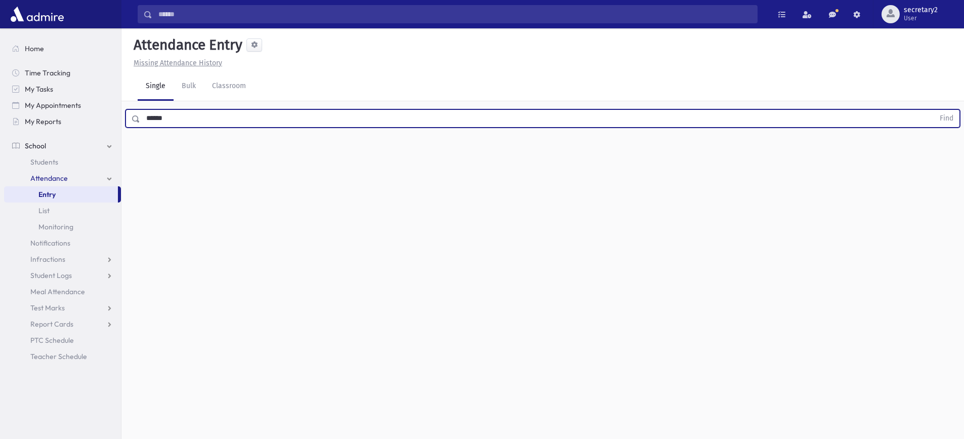
type input "******"
click at [933, 110] on button "Find" at bounding box center [946, 118] width 26 height 17
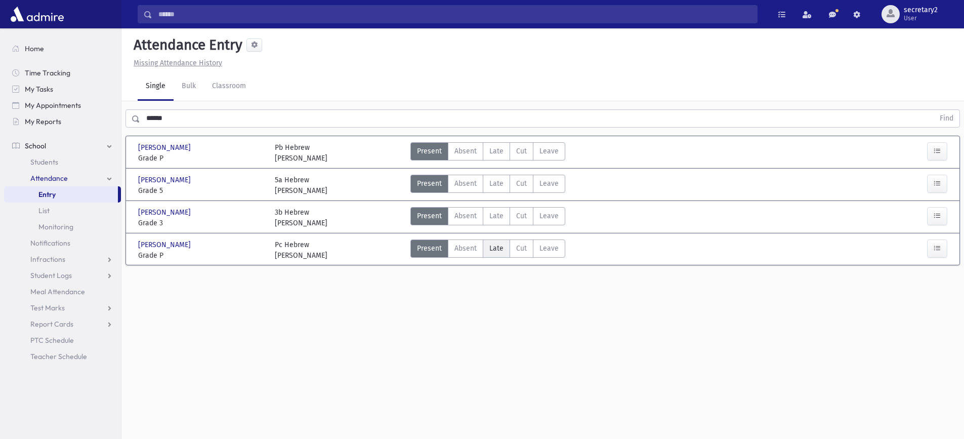
click at [486, 248] on label "Late L" at bounding box center [496, 248] width 27 height 18
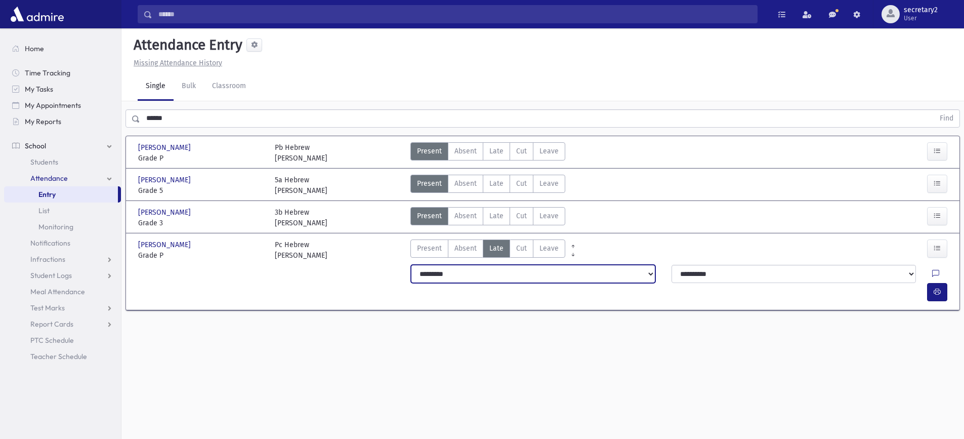
drag, startPoint x: 597, startPoint y: 272, endPoint x: 589, endPoint y: 276, distance: 8.6
click at [595, 272] on select "**********" at bounding box center [533, 274] width 244 height 18
select select "*******"
click at [411, 265] on select "**********" at bounding box center [533, 274] width 244 height 18
click at [193, 360] on div "Attendance Entry Missing Attendance History Single Bulk Classroom ****** Find […" at bounding box center [542, 233] width 842 height 410
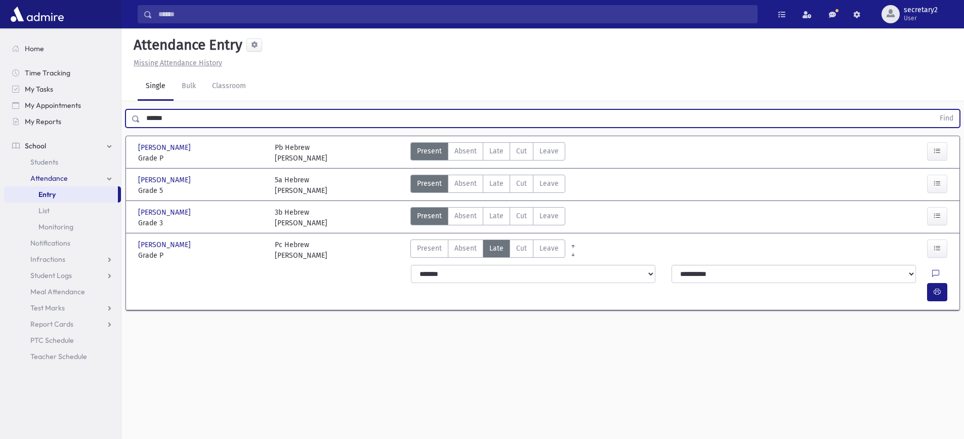
drag, startPoint x: 201, startPoint y: 113, endPoint x: 198, endPoint y: 121, distance: 8.6
click at [198, 118] on input "******" at bounding box center [537, 118] width 794 height 18
type input "*"
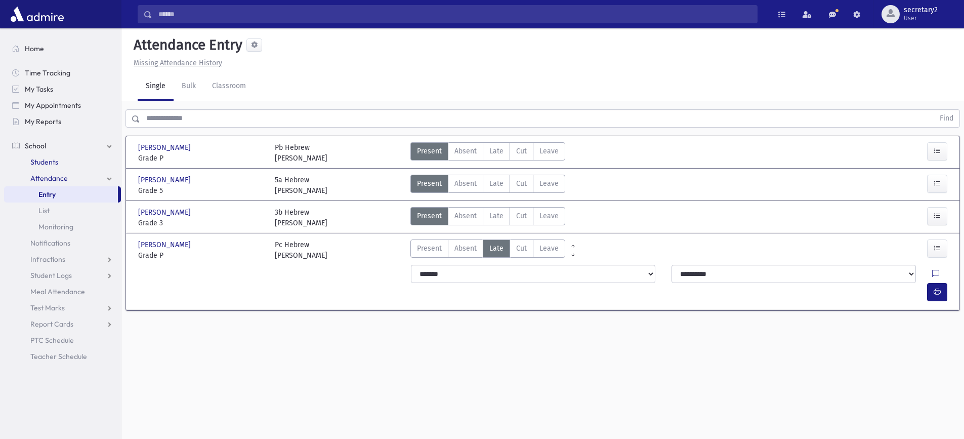
click at [66, 161] on link "Students" at bounding box center [62, 162] width 117 height 16
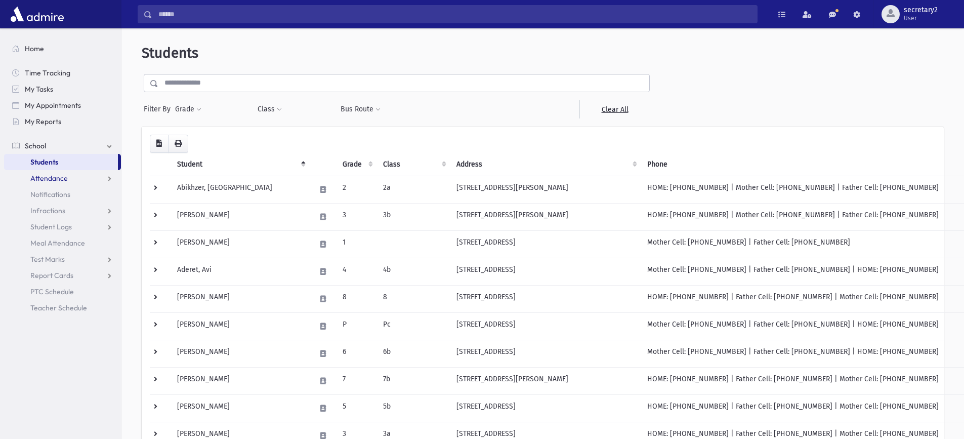
click at [47, 177] on span "Attendance" at bounding box center [48, 178] width 37 height 9
click at [49, 189] on link "Entry" at bounding box center [62, 194] width 117 height 16
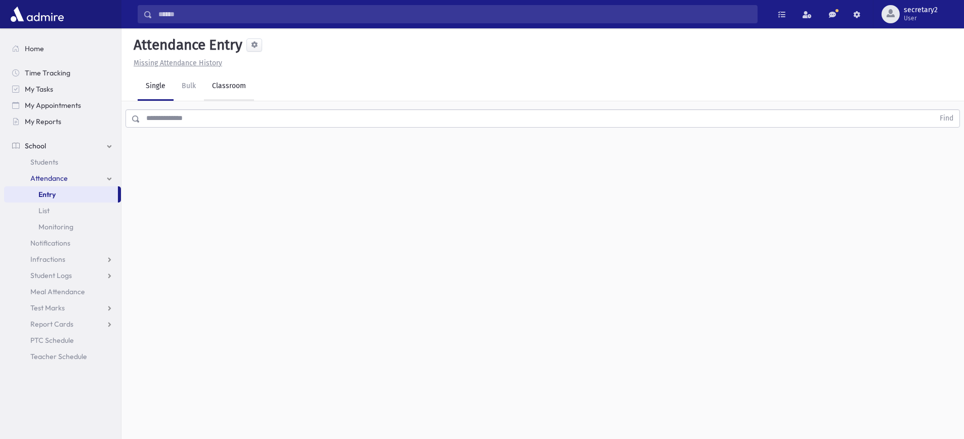
click at [221, 81] on link "Classroom" at bounding box center [229, 86] width 50 height 28
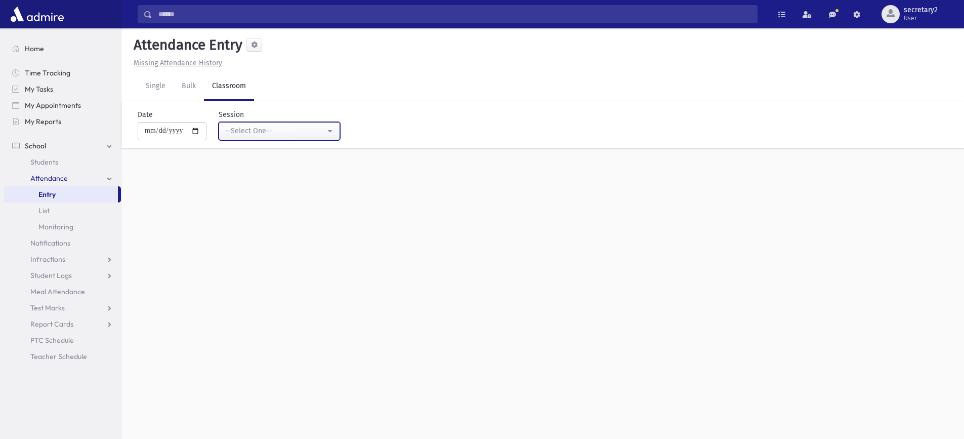
click at [264, 132] on div "--Select One--" at bounding box center [275, 130] width 100 height 11
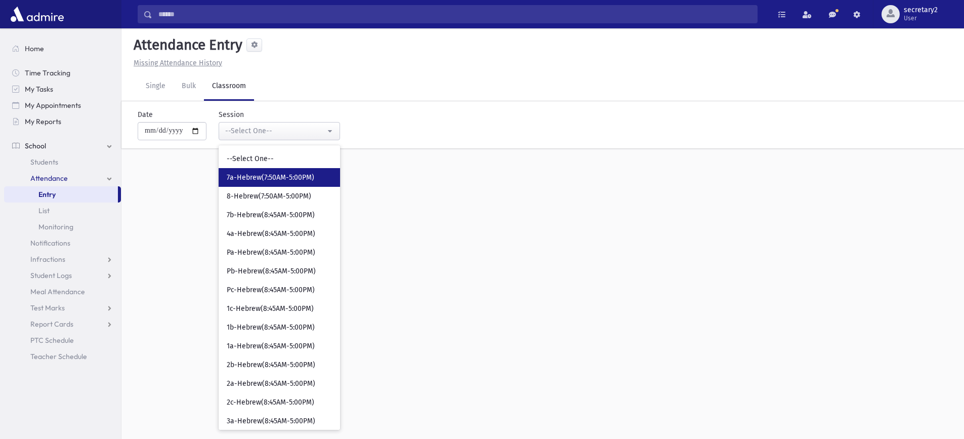
click at [331, 183] on link "7a-Hebrew(7:50AM-5:00PM)" at bounding box center [279, 177] width 121 height 19
select select "****"
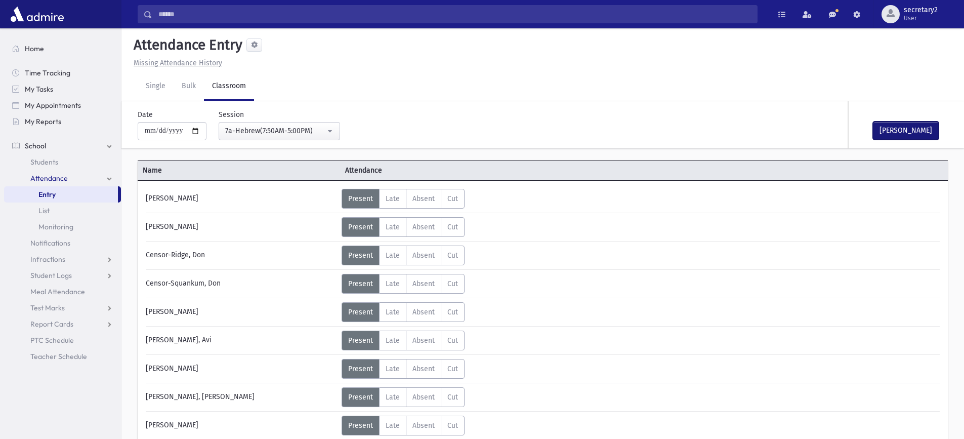
click at [890, 124] on button "[PERSON_NAME]" at bounding box center [906, 130] width 66 height 18
click at [147, 92] on link "Single" at bounding box center [156, 86] width 36 height 28
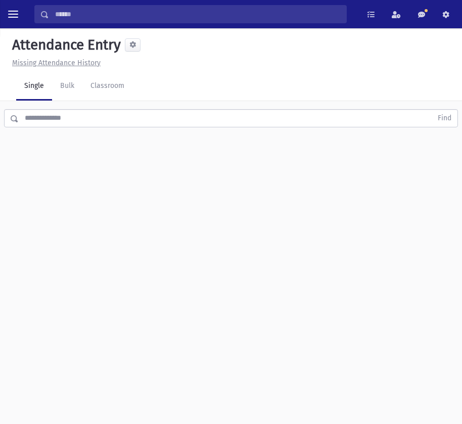
click at [101, 125] on input "text" at bounding box center [226, 118] width 414 height 18
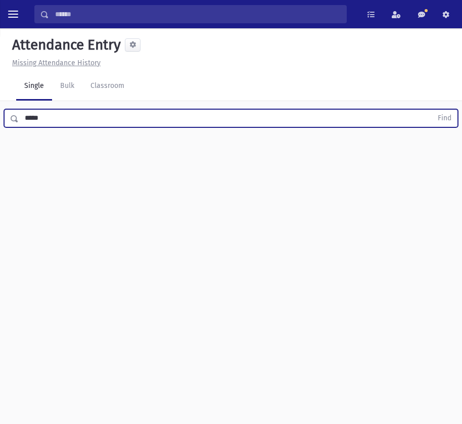
click at [432, 110] on button "Find" at bounding box center [445, 118] width 26 height 17
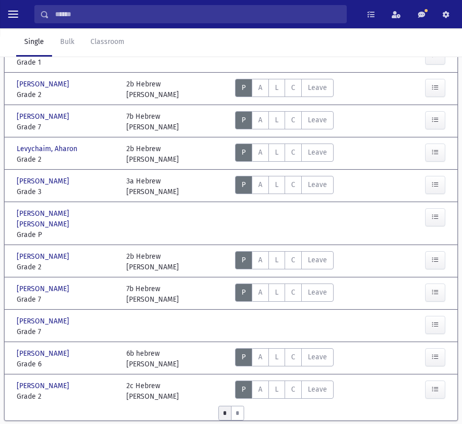
scroll to position [410, 0]
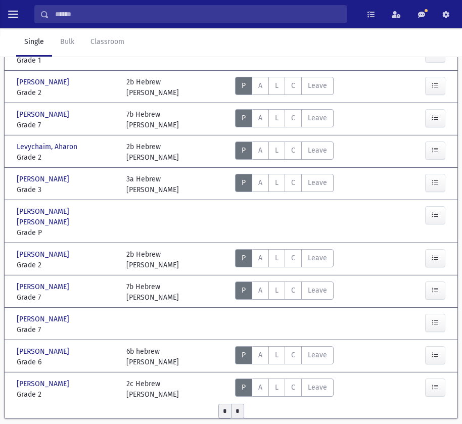
click at [239, 404] on input "*" at bounding box center [237, 411] width 13 height 15
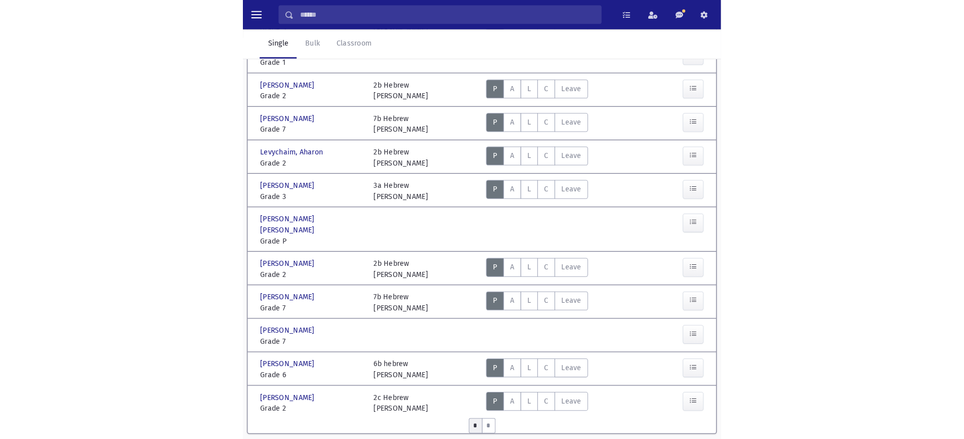
scroll to position [23, 0]
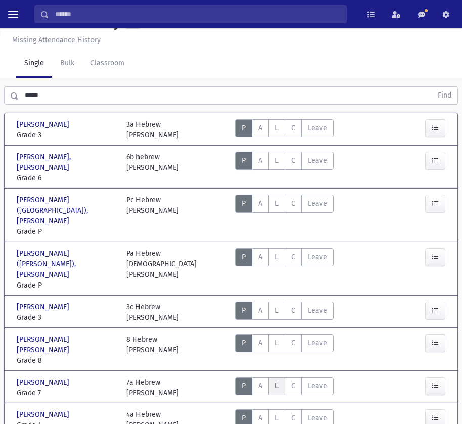
click at [277, 382] on span "L" at bounding box center [277, 386] width 4 height 9
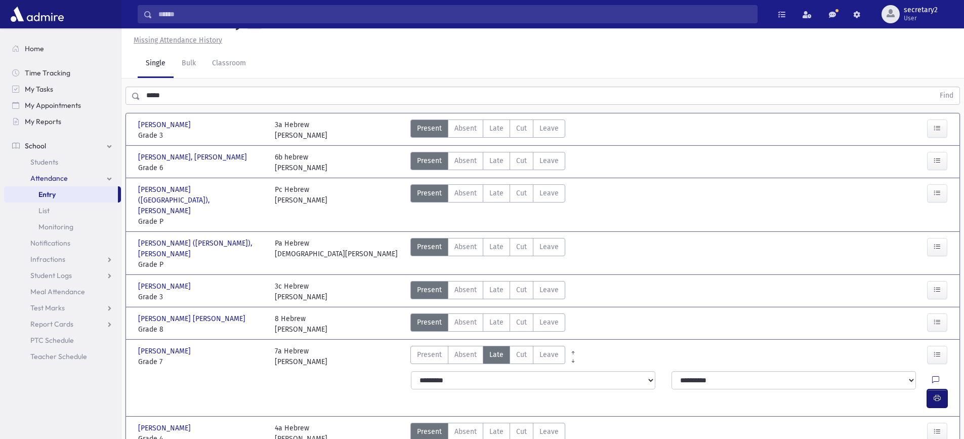
click at [934, 394] on icon "button" at bounding box center [936, 398] width 7 height 9
click at [213, 97] on input "*****" at bounding box center [537, 96] width 794 height 18
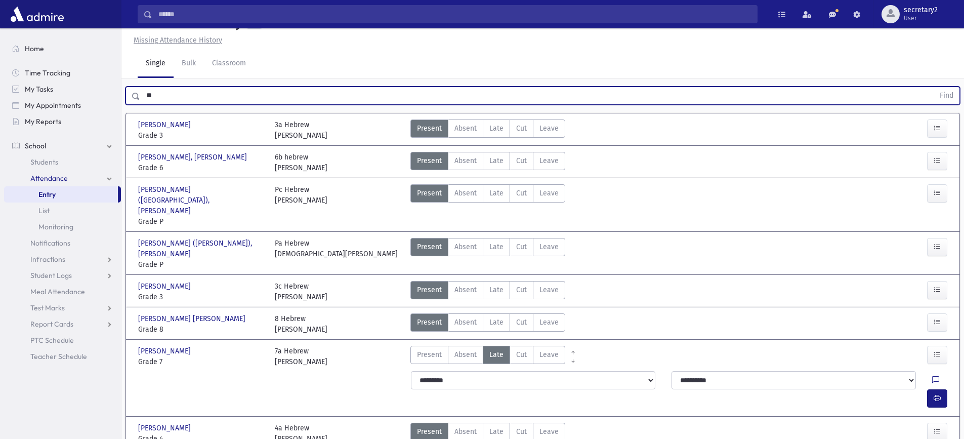
type input "*"
click at [400, 106] on div "Find" at bounding box center [542, 93] width 842 height 30
click at [399, 102] on input "text" at bounding box center [537, 96] width 794 height 18
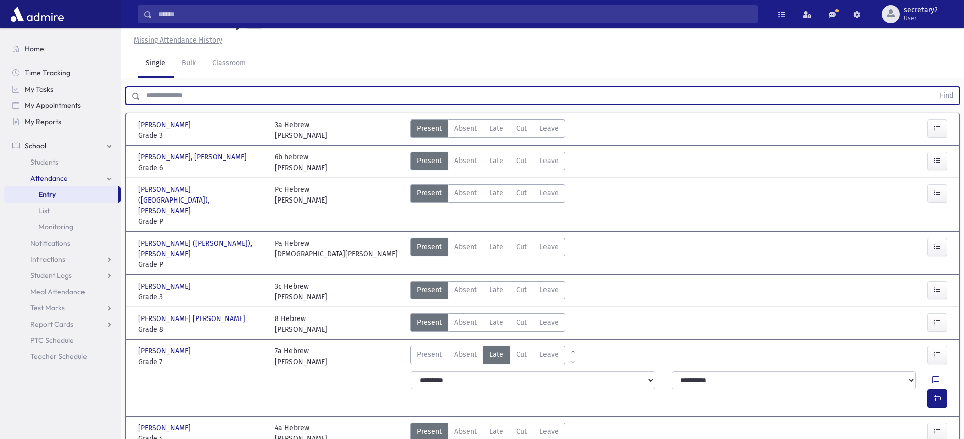
click at [318, 97] on input "text" at bounding box center [537, 96] width 794 height 18
click at [205, 105] on input "text" at bounding box center [537, 96] width 794 height 18
click at [271, 105] on input "text" at bounding box center [537, 96] width 794 height 18
click at [198, 105] on input "text" at bounding box center [537, 96] width 794 height 18
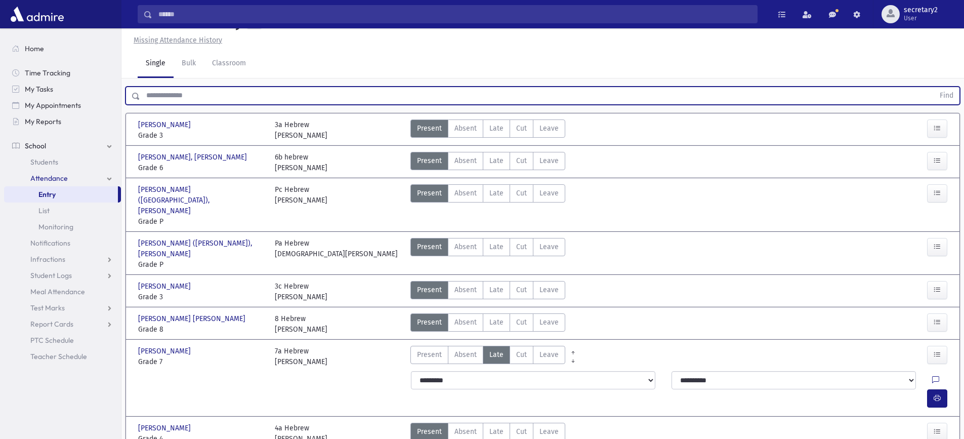
click at [234, 105] on input "text" at bounding box center [537, 96] width 794 height 18
click at [457, 105] on input "text" at bounding box center [537, 96] width 794 height 18
type input "*****"
click at [933, 87] on button "Find" at bounding box center [946, 95] width 26 height 17
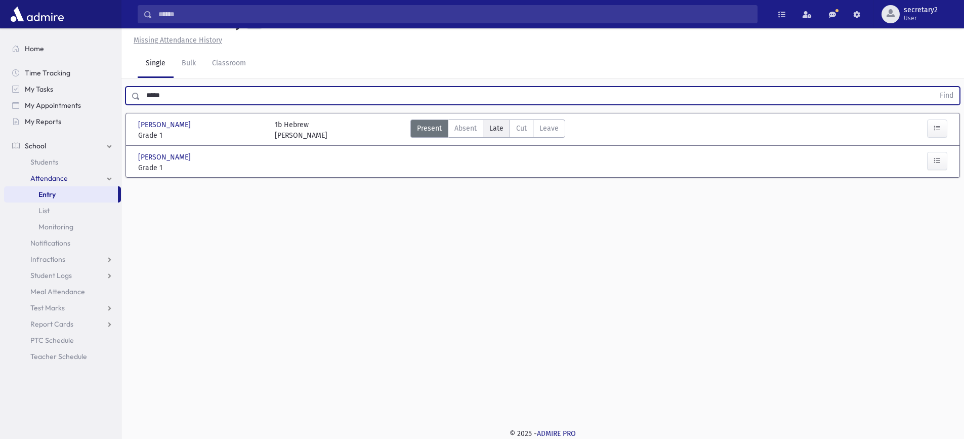
click at [501, 134] on span "Late" at bounding box center [496, 128] width 14 height 11
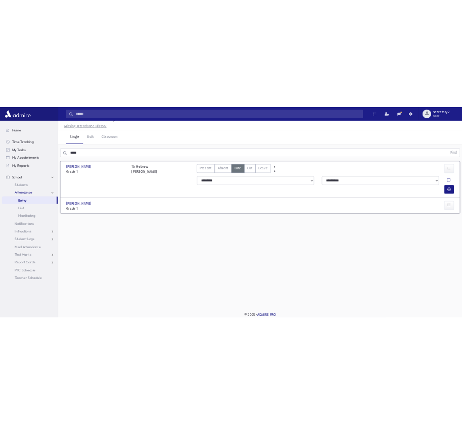
scroll to position [0, 0]
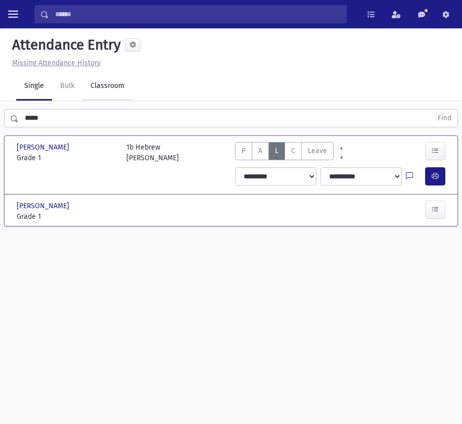
click at [101, 84] on link "Classroom" at bounding box center [107, 86] width 50 height 28
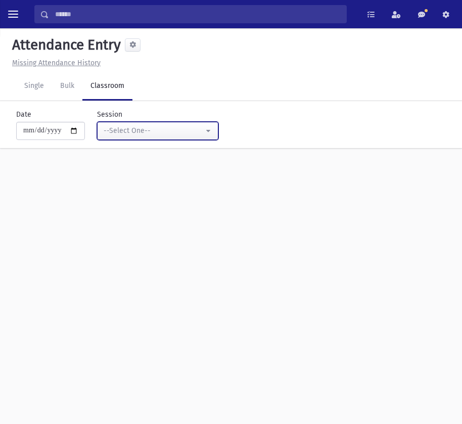
click at [181, 129] on div "--Select One--" at bounding box center [154, 130] width 100 height 11
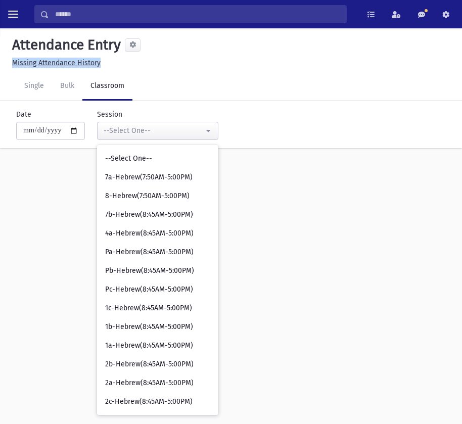
click at [116, 78] on div "**********" at bounding box center [231, 226] width 462 height 396
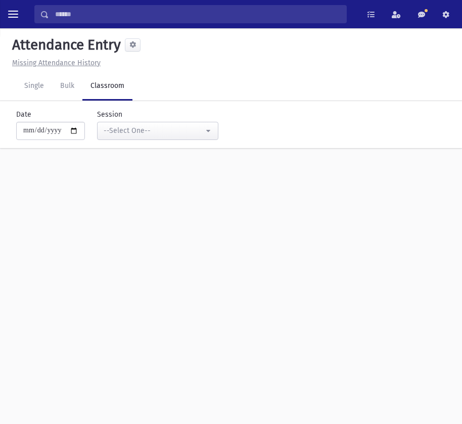
click at [277, 52] on div "Attendance Entry" at bounding box center [231, 46] width 446 height 21
click at [35, 86] on link "Single" at bounding box center [34, 86] width 36 height 28
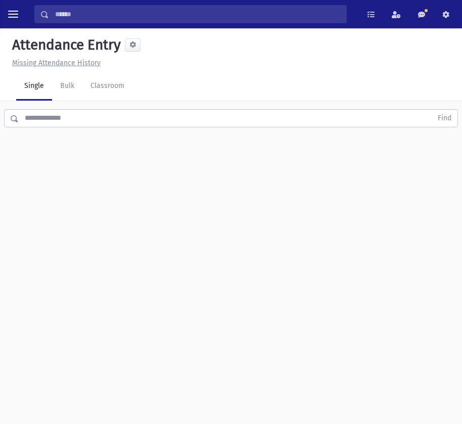
click at [87, 116] on input "text" at bounding box center [226, 118] width 414 height 18
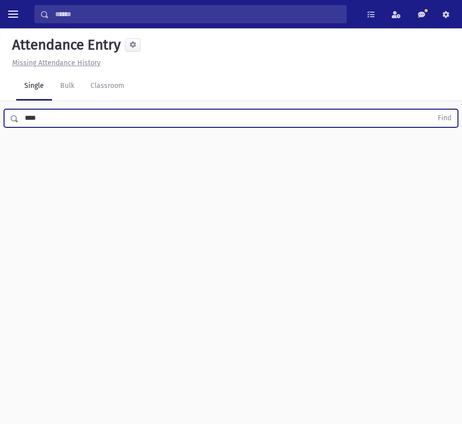
type input "****"
click at [432, 110] on button "Find" at bounding box center [445, 118] width 26 height 17
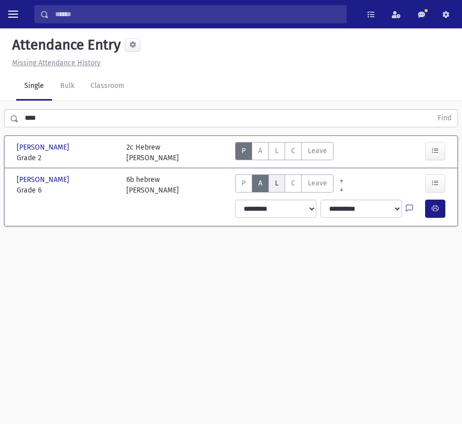
click at [281, 180] on label "Late L" at bounding box center [277, 184] width 17 height 18
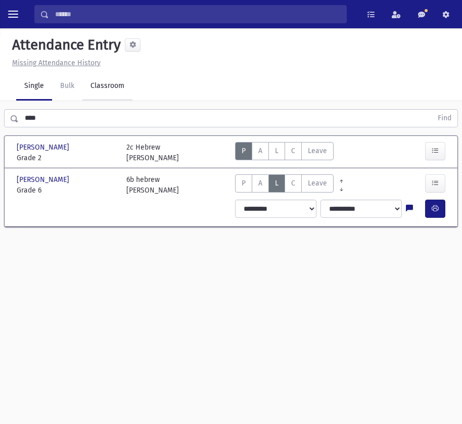
click at [102, 79] on link "Classroom" at bounding box center [107, 86] width 50 height 28
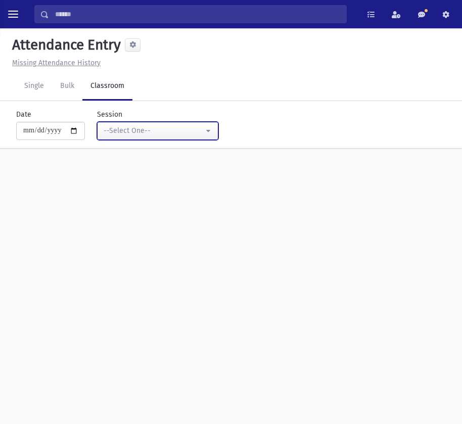
click at [209, 125] on button "--Select One--" at bounding box center [157, 131] width 121 height 18
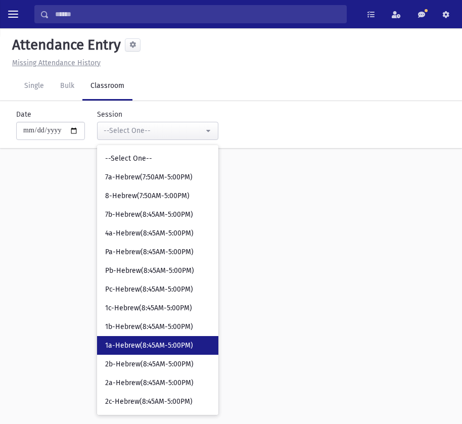
click at [161, 343] on span "1a-Hebrew(8:45AM-5:00PM)" at bounding box center [149, 346] width 88 height 10
select select "****"
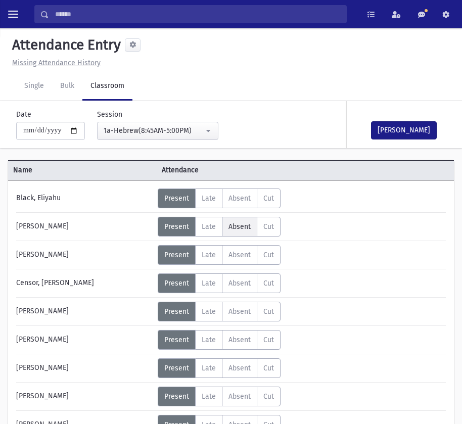
click at [247, 225] on span "Absent" at bounding box center [240, 227] width 22 height 9
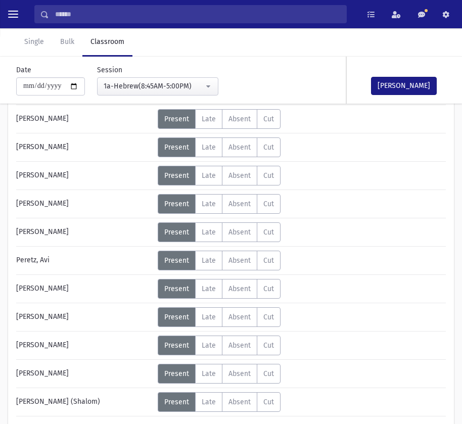
scroll to position [582, 0]
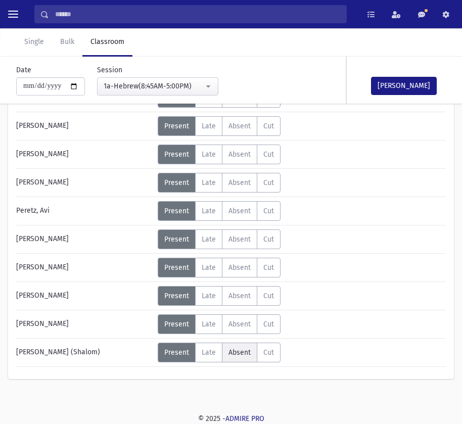
click at [237, 351] on span "Absent" at bounding box center [240, 353] width 22 height 9
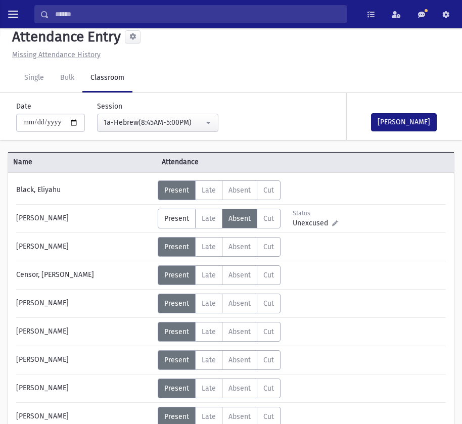
scroll to position [0, 0]
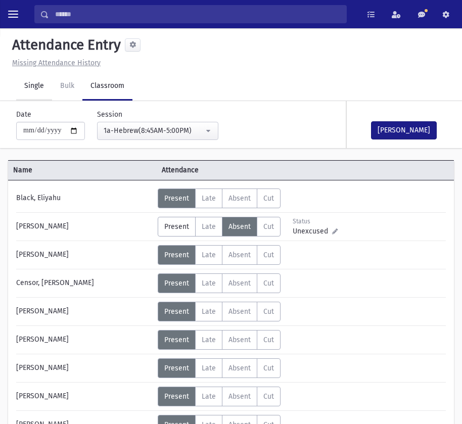
click at [33, 90] on link "Single" at bounding box center [34, 86] width 36 height 28
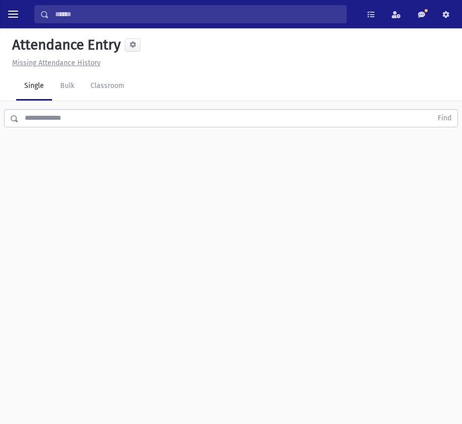
click at [216, 129] on div "Find" at bounding box center [231, 116] width 462 height 30
click at [214, 117] on input "text" at bounding box center [226, 118] width 414 height 18
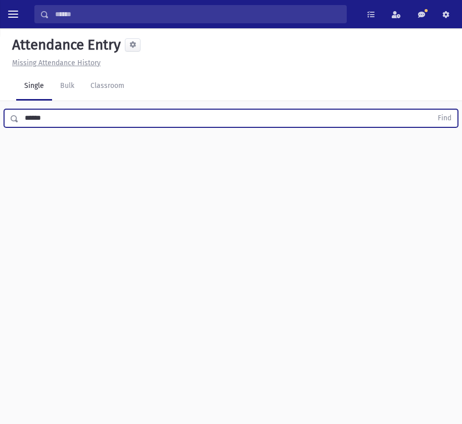
type input "******"
click at [432, 110] on button "Find" at bounding box center [445, 118] width 26 height 17
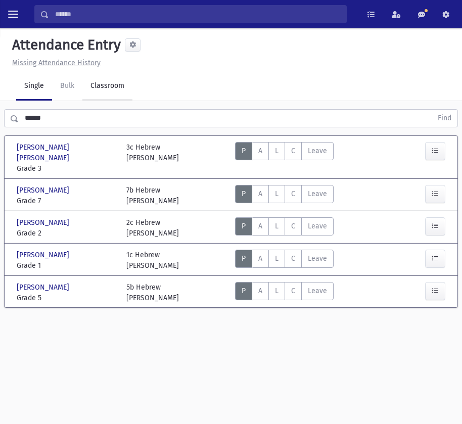
click at [93, 95] on link "Classroom" at bounding box center [107, 86] width 50 height 28
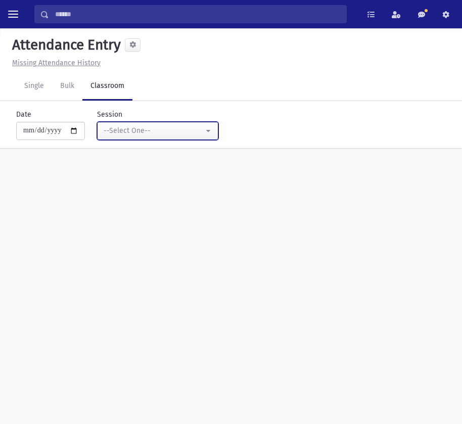
click at [160, 131] on div "--Select One--" at bounding box center [154, 130] width 100 height 11
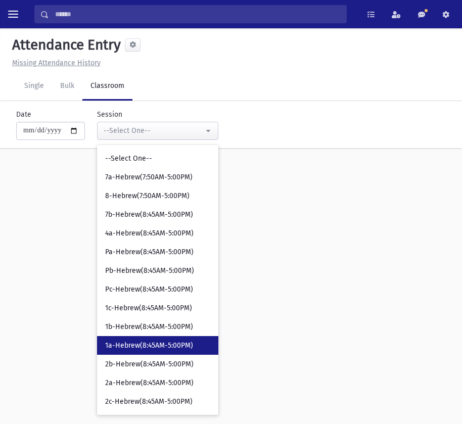
click at [149, 341] on span "1a-Hebrew(8:45AM-5:00PM)" at bounding box center [149, 346] width 88 height 10
select select "****"
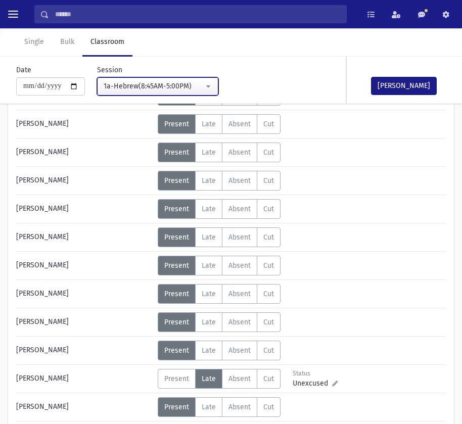
scroll to position [304, 0]
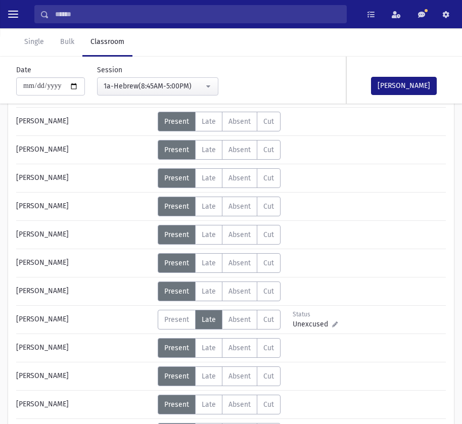
click at [387, 76] on div "Mark Done" at bounding box center [397, 80] width 101 height 47
click at [387, 81] on button "Mark Done" at bounding box center [404, 86] width 66 height 18
click at [39, 47] on link "Single" at bounding box center [34, 42] width 36 height 28
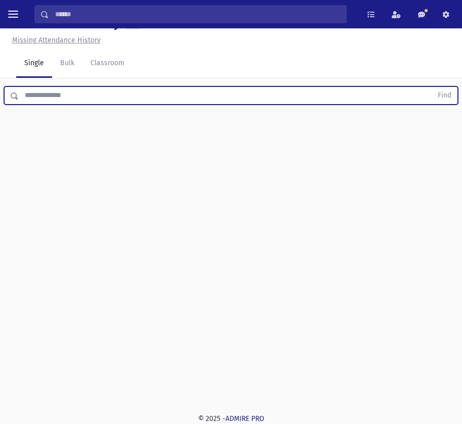
click at [138, 98] on input "text" at bounding box center [226, 96] width 414 height 18
click at [432, 87] on button "Find" at bounding box center [445, 95] width 26 height 17
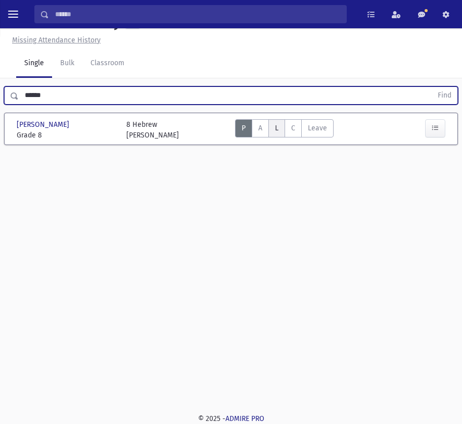
click at [278, 131] on span "L" at bounding box center [277, 128] width 4 height 9
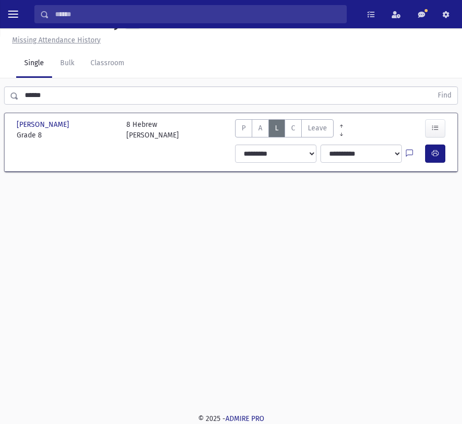
click at [97, 93] on input "******" at bounding box center [226, 96] width 414 height 18
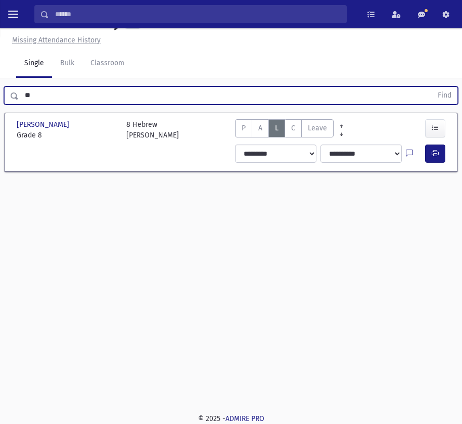
type input "*"
click at [67, 100] on input "text" at bounding box center [226, 96] width 414 height 18
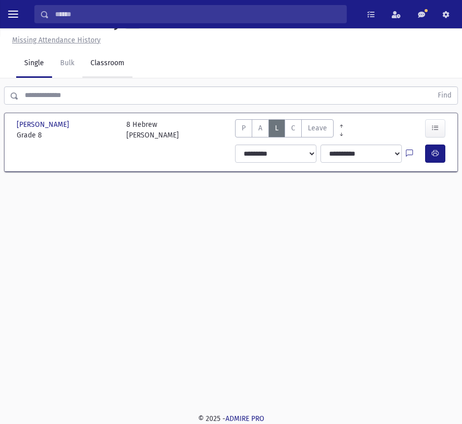
drag, startPoint x: 114, startPoint y: 74, endPoint x: 102, endPoint y: 78, distance: 12.8
click at [114, 74] on link "Classroom" at bounding box center [107, 64] width 50 height 28
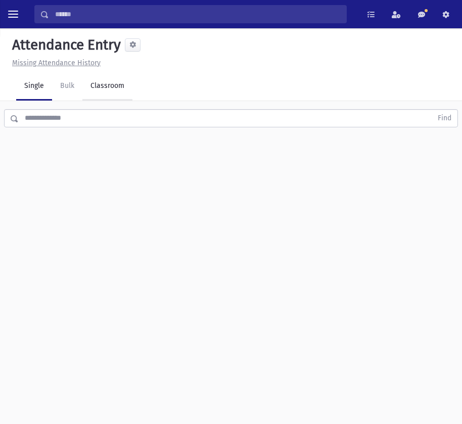
click at [125, 89] on link "Classroom" at bounding box center [107, 86] width 50 height 28
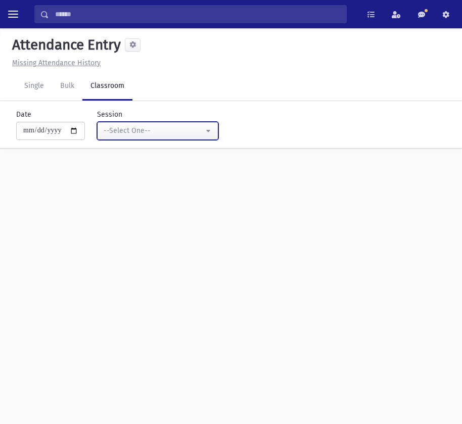
click at [142, 136] on div "--Select One--" at bounding box center [154, 130] width 100 height 11
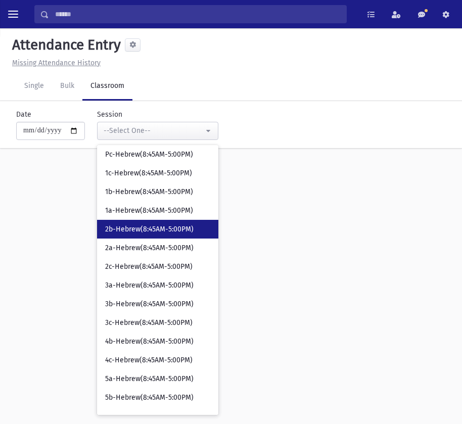
scroll to position [168, 0]
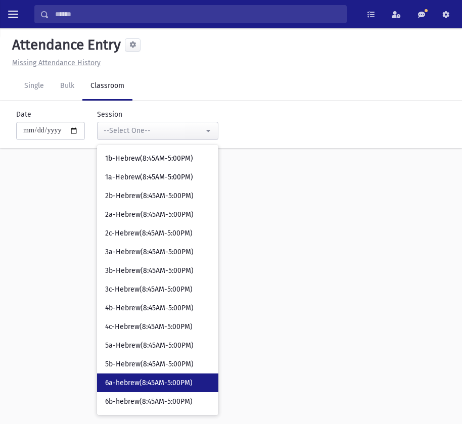
click at [136, 382] on span "6a-hebrew(8:45AM-5:00PM)" at bounding box center [149, 383] width 88 height 10
select select "****"
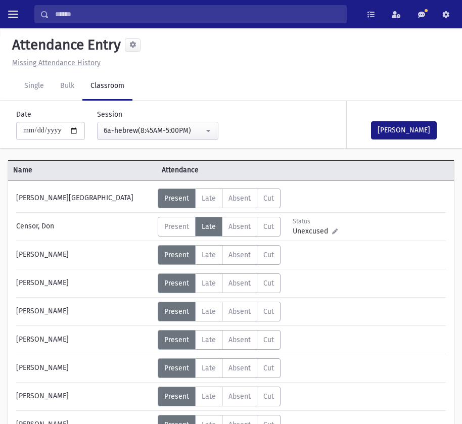
click at [213, 40] on div "Attendance Entry" at bounding box center [231, 46] width 446 height 21
click at [416, 125] on button "Mark Done" at bounding box center [404, 130] width 66 height 18
click at [35, 88] on link "Single" at bounding box center [34, 86] width 36 height 28
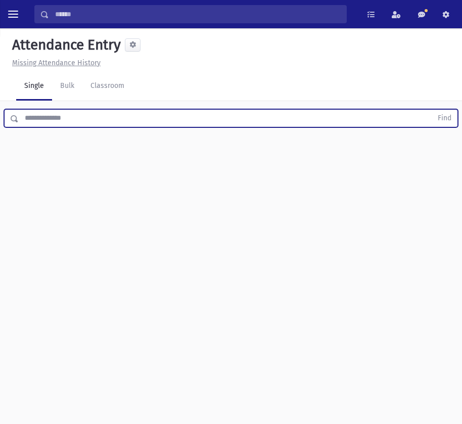
click at [86, 119] on input "text" at bounding box center [226, 118] width 414 height 18
click at [432, 110] on button "Find" at bounding box center [445, 118] width 26 height 17
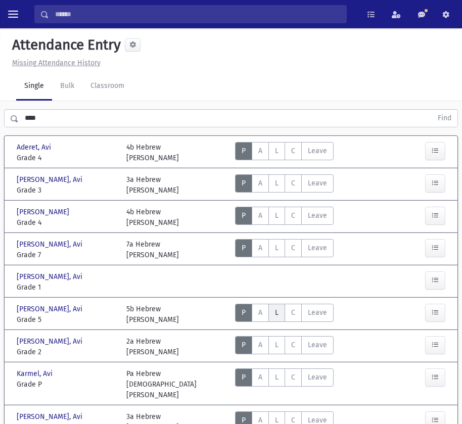
click at [273, 313] on label "Late L" at bounding box center [277, 313] width 17 height 18
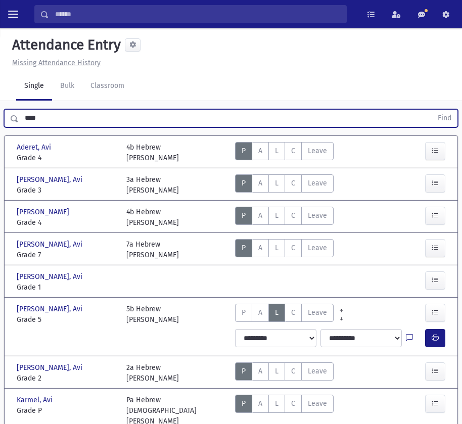
click at [44, 116] on input "***" at bounding box center [226, 118] width 414 height 18
type input "*"
click at [432, 110] on button "Find" at bounding box center [445, 118] width 26 height 17
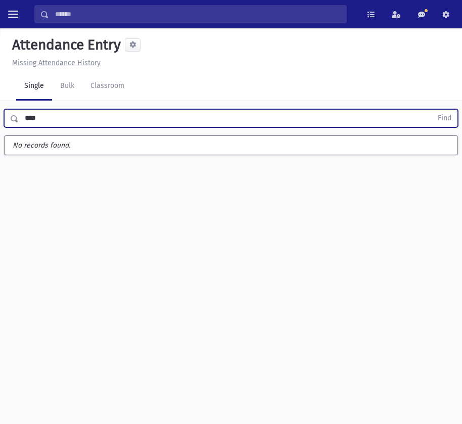
click at [432, 110] on button "Find" at bounding box center [445, 118] width 26 height 17
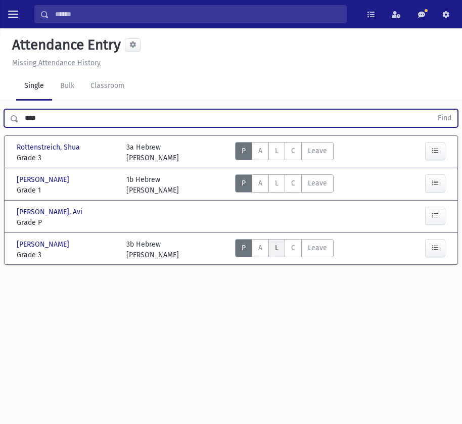
click at [276, 248] on span "L" at bounding box center [277, 248] width 4 height 9
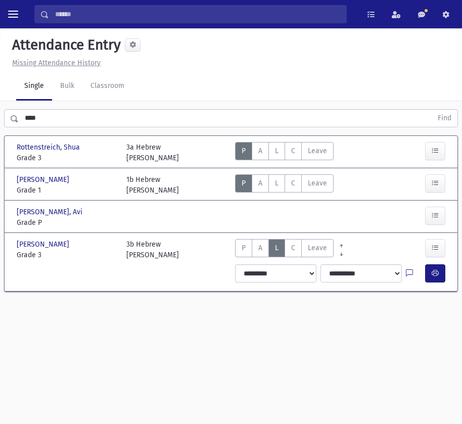
click at [174, 311] on div "Attendance Entry Missing Attendance History Single Bulk Classroom **** Find Rot…" at bounding box center [231, 226] width 462 height 396
click at [68, 113] on input "****" at bounding box center [226, 118] width 414 height 18
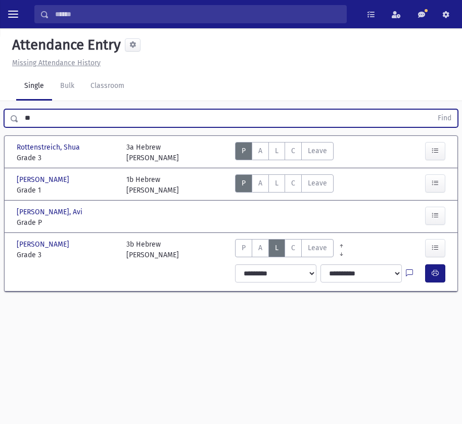
type input "*"
click at [43, 118] on input "text" at bounding box center [226, 118] width 414 height 18
click at [432, 110] on button "Find" at bounding box center [445, 118] width 26 height 17
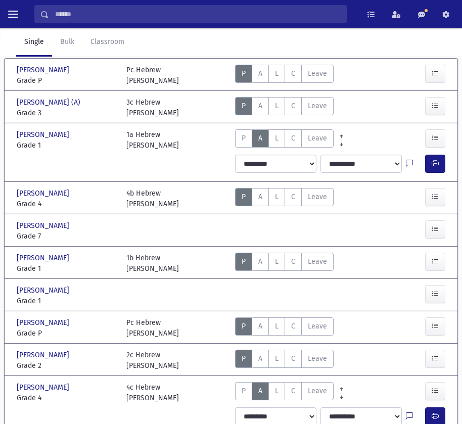
scroll to position [51, 0]
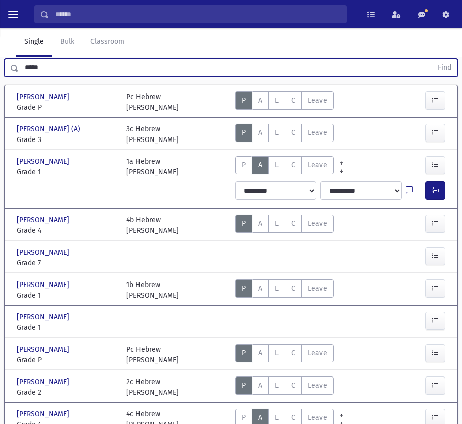
click at [76, 67] on input "*****" at bounding box center [226, 68] width 414 height 18
click at [432, 59] on button "Find" at bounding box center [445, 67] width 26 height 17
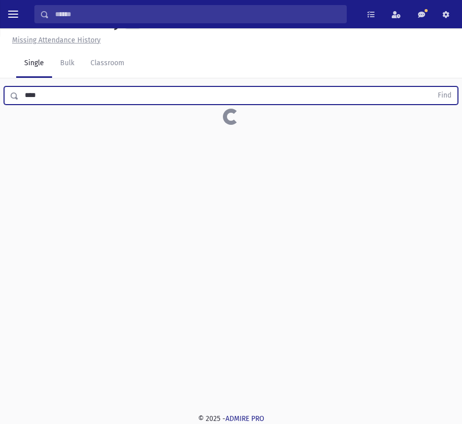
scroll to position [23, 0]
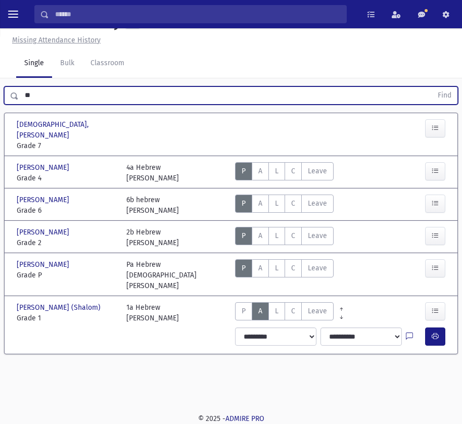
type input "*"
click at [432, 87] on button "Find" at bounding box center [445, 95] width 26 height 17
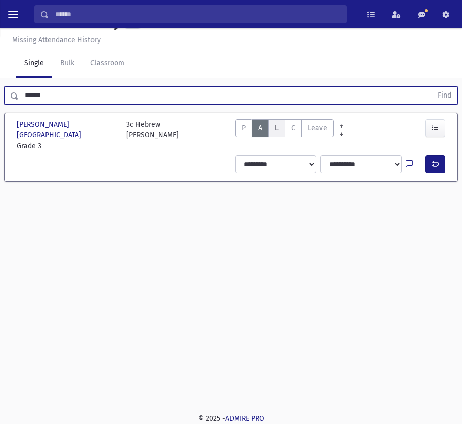
click at [277, 127] on span "L" at bounding box center [277, 128] width 4 height 9
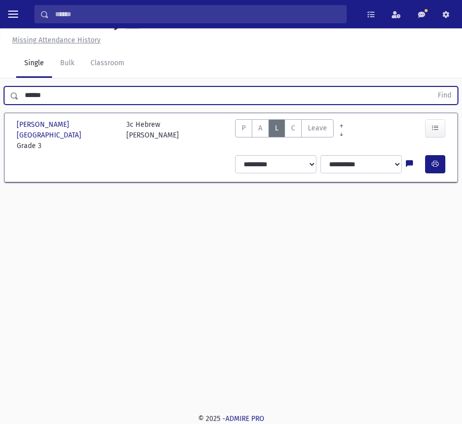
click at [50, 91] on input "******" at bounding box center [226, 96] width 414 height 18
type input "*"
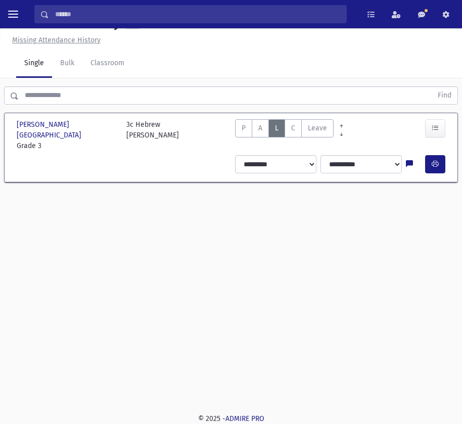
click at [68, 96] on input "text" at bounding box center [226, 96] width 414 height 18
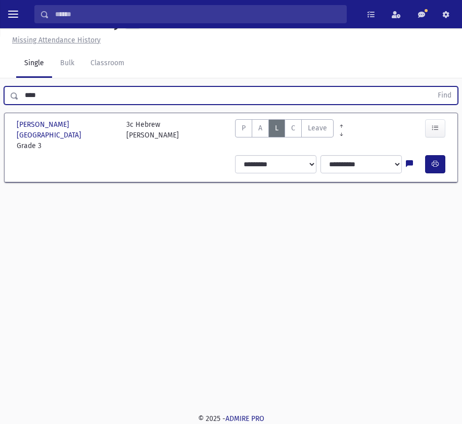
type input "****"
click at [432, 87] on button "Find" at bounding box center [445, 95] width 26 height 17
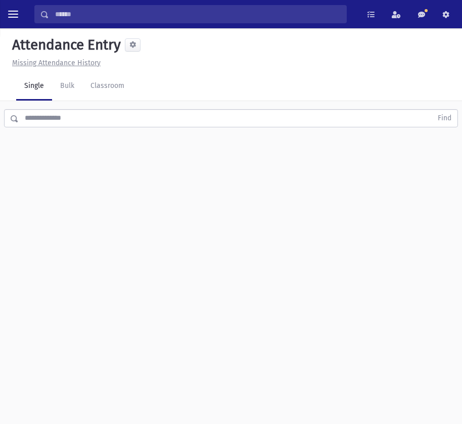
click at [113, 116] on input "text" at bounding box center [226, 118] width 414 height 18
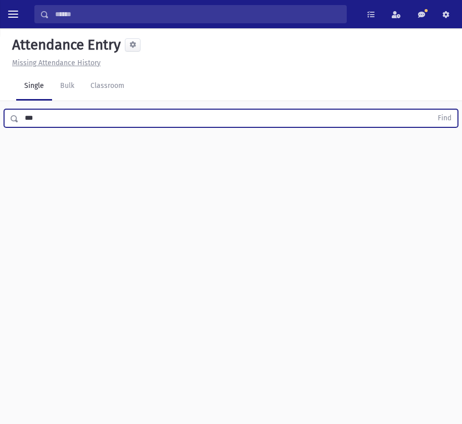
click at [432, 110] on button "Find" at bounding box center [445, 118] width 26 height 17
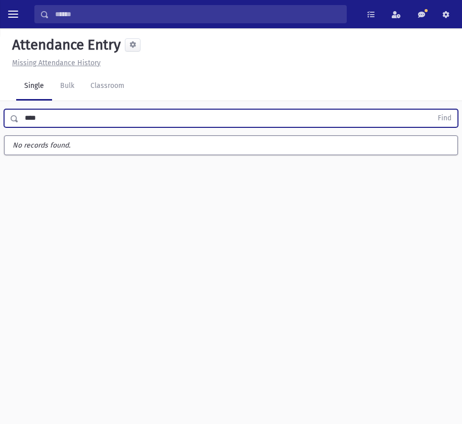
click at [432, 110] on button "Find" at bounding box center [445, 118] width 26 height 17
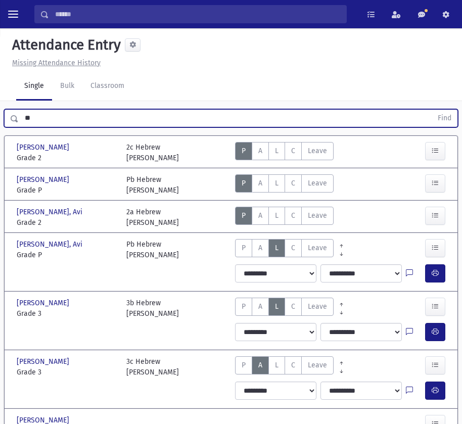
type input "*"
click at [432, 110] on button "Find" at bounding box center [445, 118] width 26 height 17
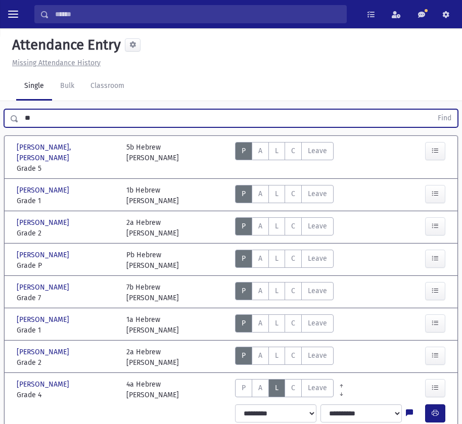
type input "*"
click at [432, 110] on button "Find" at bounding box center [445, 118] width 26 height 17
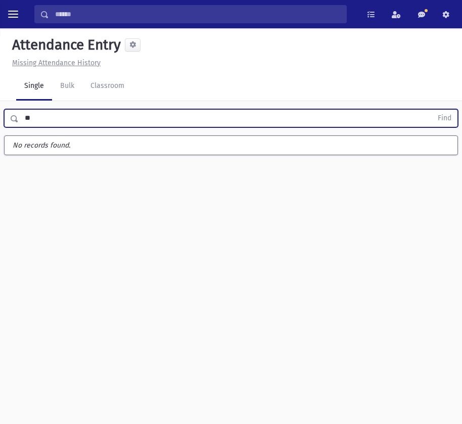
type input "*"
click at [432, 110] on button "Find" at bounding box center [445, 118] width 26 height 17
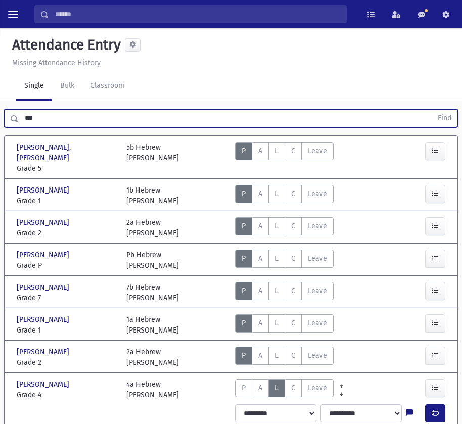
click at [432, 110] on button "Find" at bounding box center [445, 118] width 26 height 17
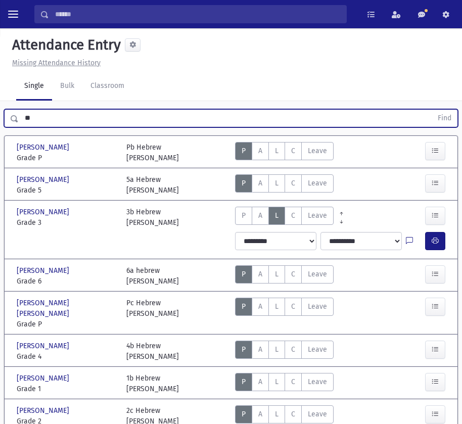
type input "*"
click at [432, 110] on button "Find" at bounding box center [445, 118] width 26 height 17
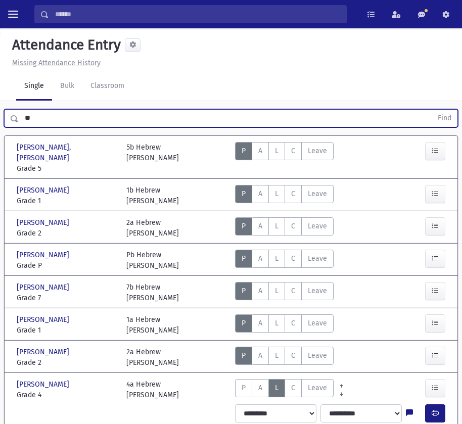
type input "*"
click at [83, 118] on input "text" at bounding box center [226, 118] width 414 height 18
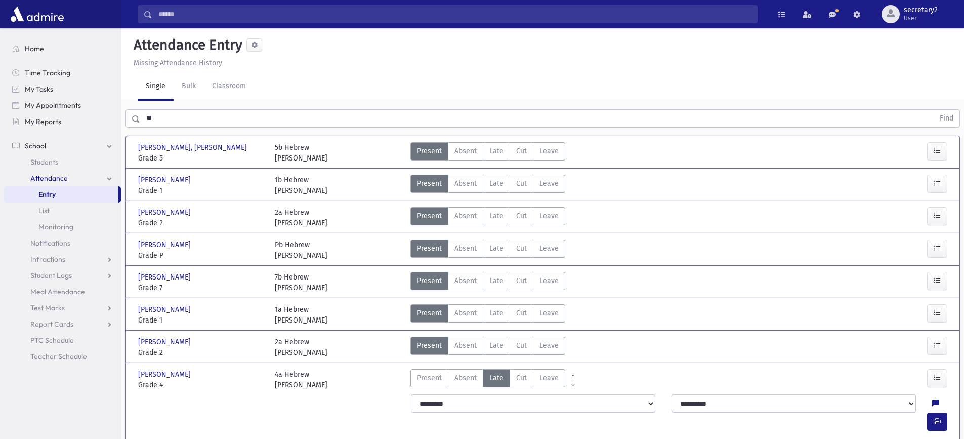
click at [167, 118] on input "text" at bounding box center [537, 118] width 794 height 18
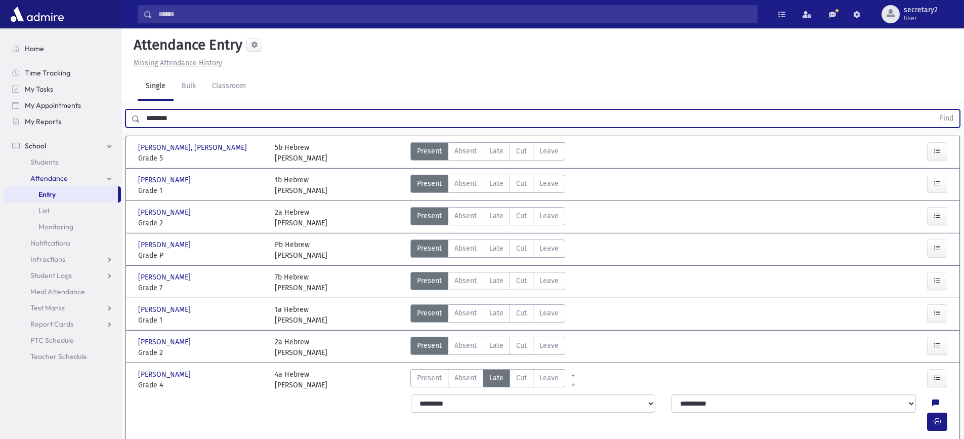
type input "******"
click at [462, 110] on button "Find" at bounding box center [946, 118] width 26 height 17
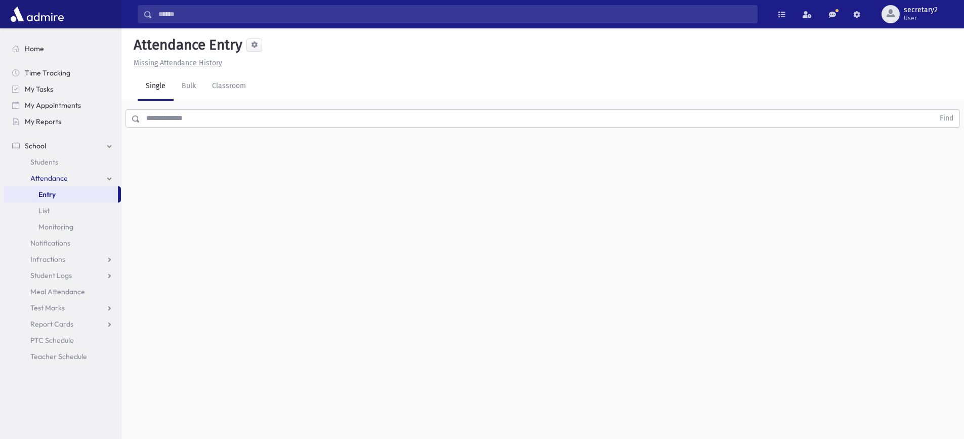
click at [167, 94] on div "Attendance Entry Missing Attendance History Single Bulk Classroom Find 0 record…" at bounding box center [542, 233] width 842 height 410
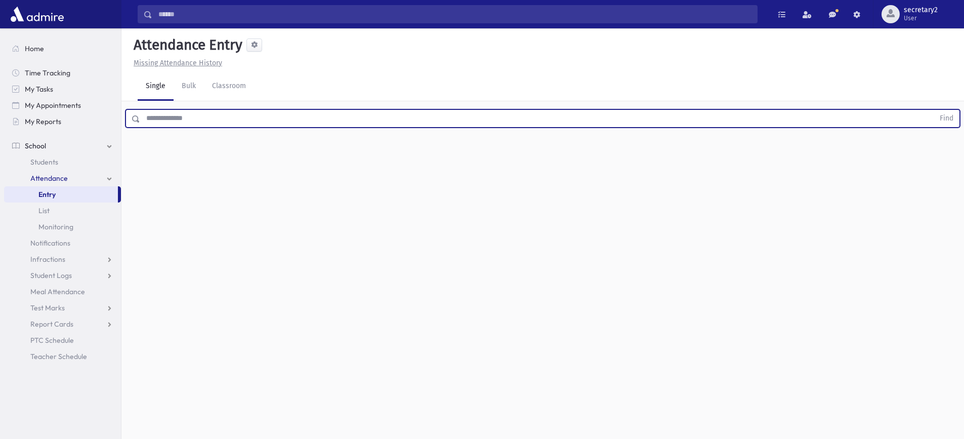
click at [161, 113] on input "text" at bounding box center [537, 118] width 794 height 18
click at [186, 115] on input "text" at bounding box center [537, 118] width 794 height 18
click at [163, 121] on input "text" at bounding box center [537, 118] width 794 height 18
click at [199, 121] on input "text" at bounding box center [537, 118] width 794 height 18
type input "*****"
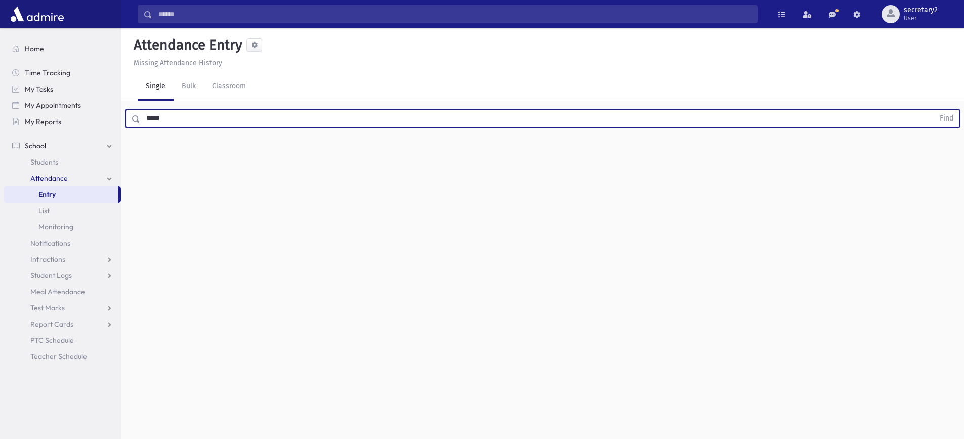
click at [933, 110] on button "Find" at bounding box center [946, 118] width 26 height 17
click at [323, 116] on input "text" at bounding box center [537, 118] width 794 height 18
type input "*"
click at [933, 110] on button "Find" at bounding box center [946, 118] width 26 height 17
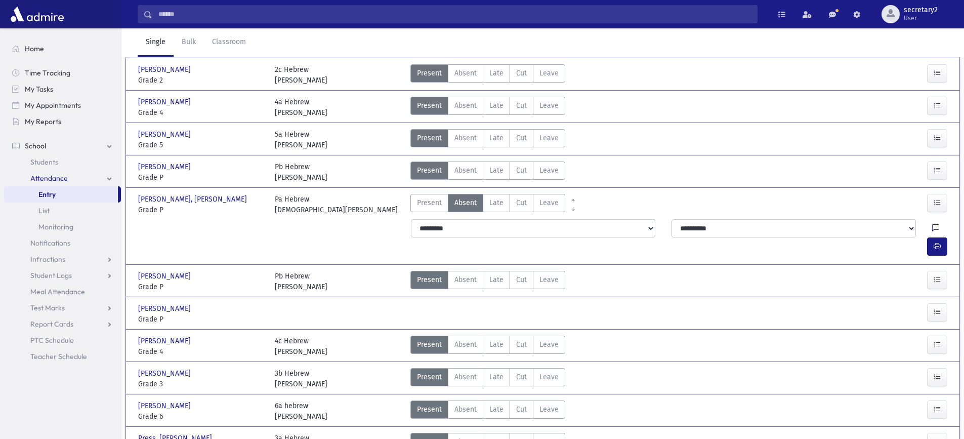
scroll to position [475, 0]
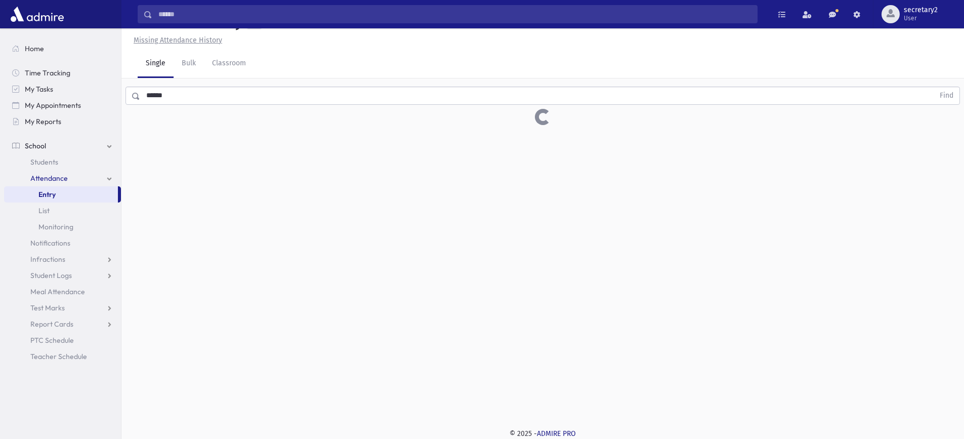
scroll to position [40, 0]
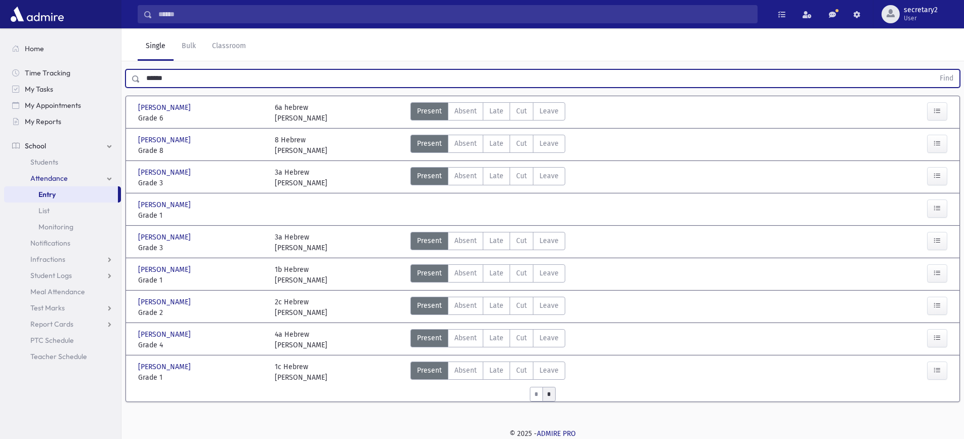
click at [171, 78] on input "*****" at bounding box center [537, 78] width 794 height 18
type input "*"
click at [175, 79] on input "text" at bounding box center [537, 78] width 794 height 18
click at [933, 70] on button "Find" at bounding box center [946, 78] width 26 height 17
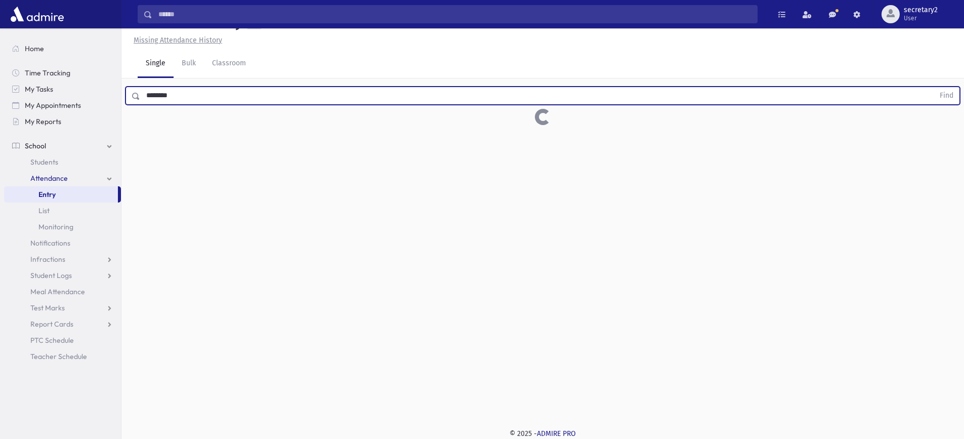
scroll to position [23, 0]
click at [933, 87] on button "Find" at bounding box center [946, 95] width 26 height 17
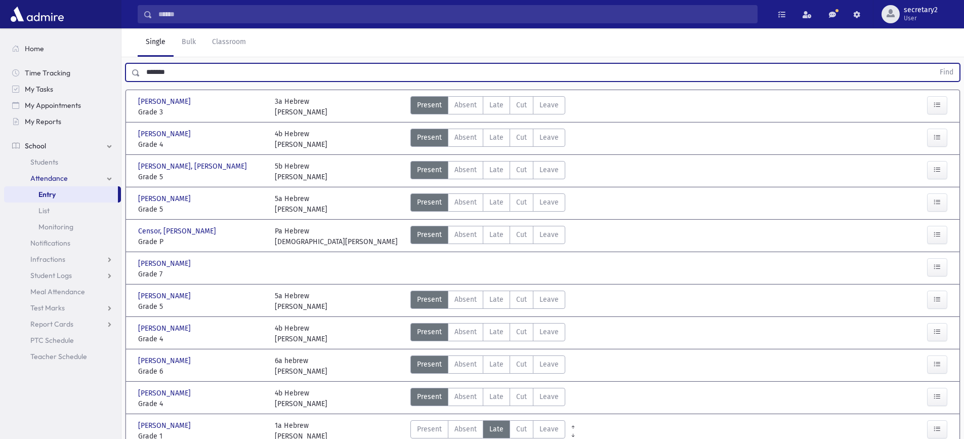
scroll to position [0, 0]
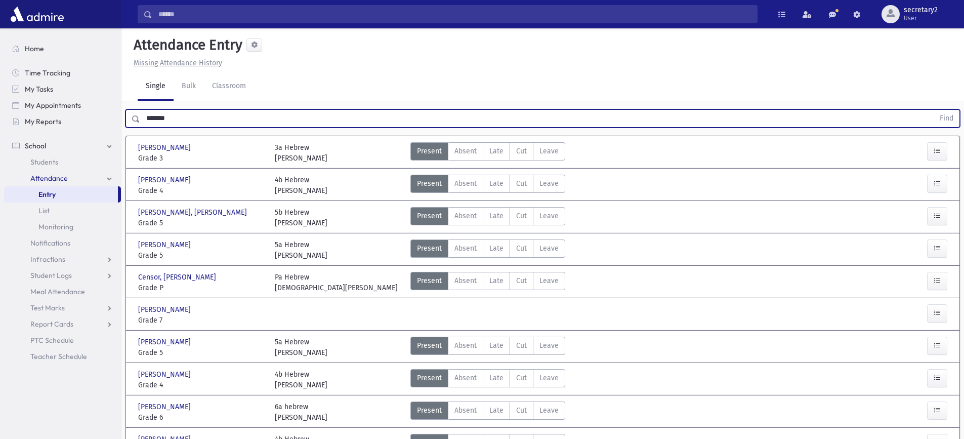
click at [180, 119] on input "******" at bounding box center [537, 118] width 794 height 18
type input "*"
